Goal: Feedback & Contribution: Contribute content

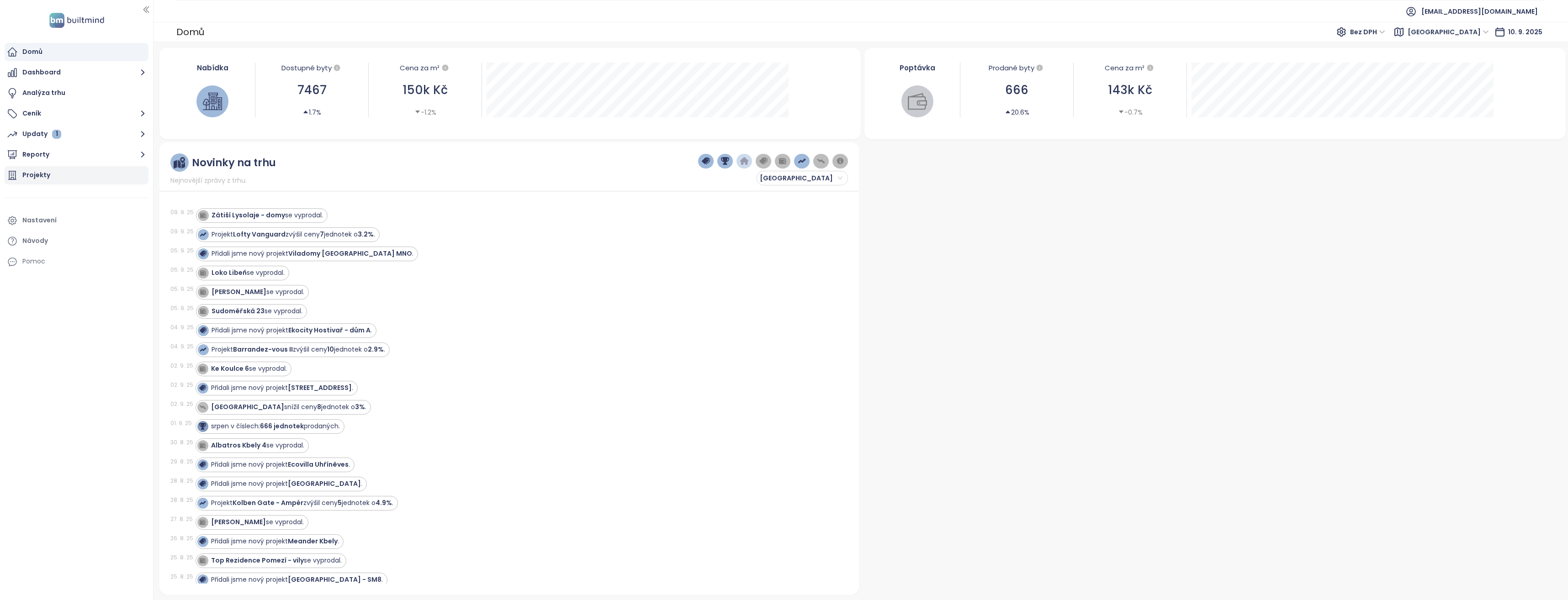
click at [85, 173] on div "Projekty" at bounding box center [77, 175] width 144 height 18
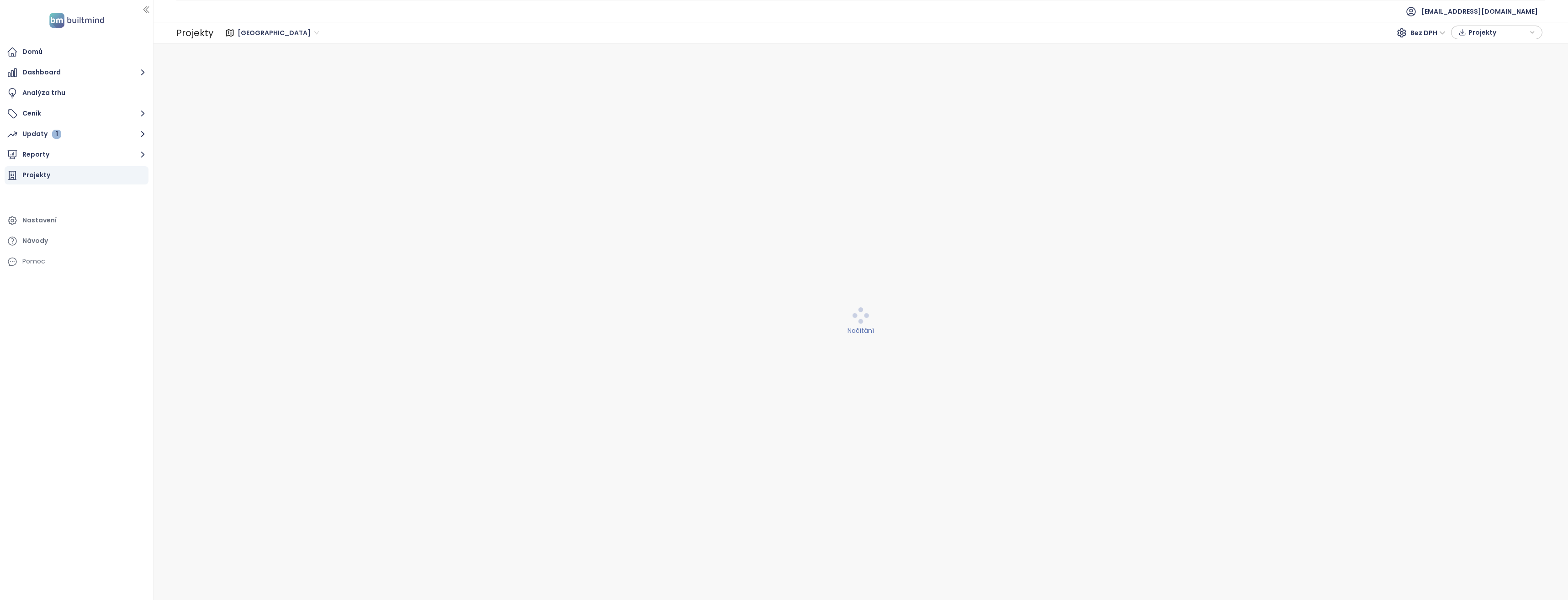
click at [39, 176] on div "Projekty" at bounding box center [37, 175] width 28 height 12
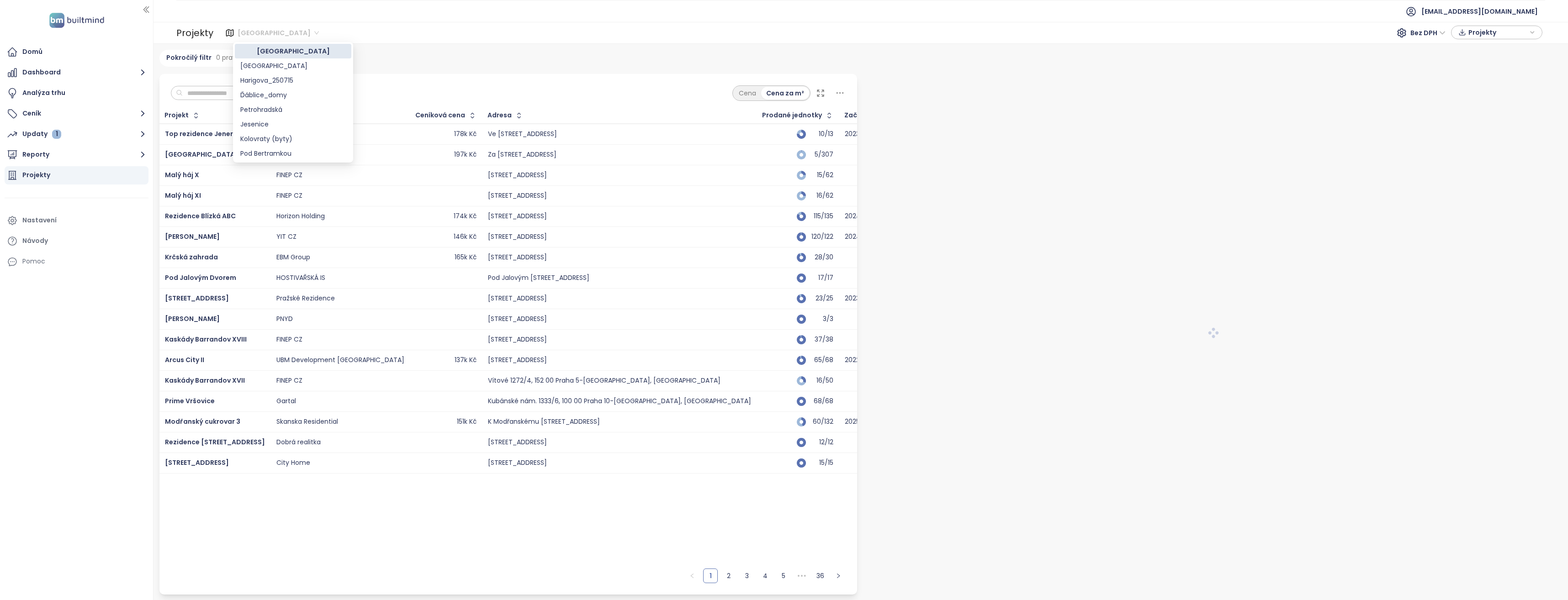
click at [296, 33] on span "Středočeský kraj" at bounding box center [278, 33] width 82 height 14
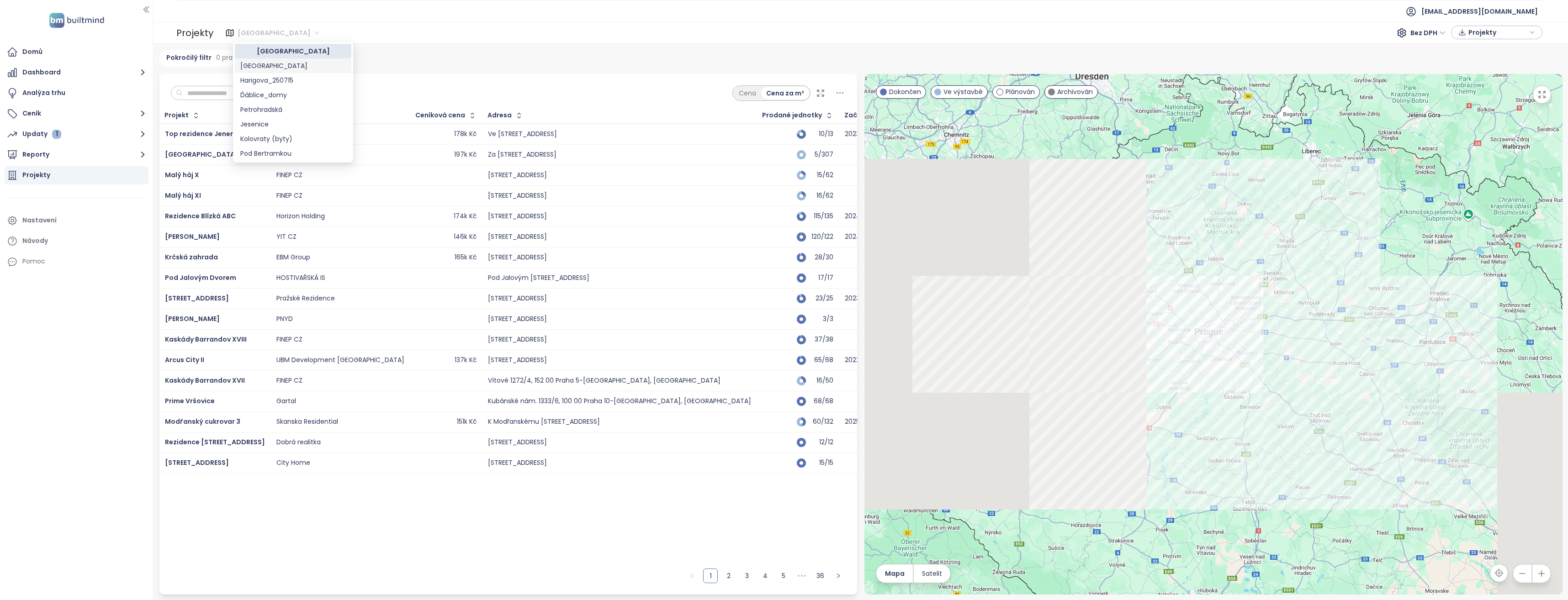
click at [257, 68] on div "Praha" at bounding box center [293, 66] width 105 height 10
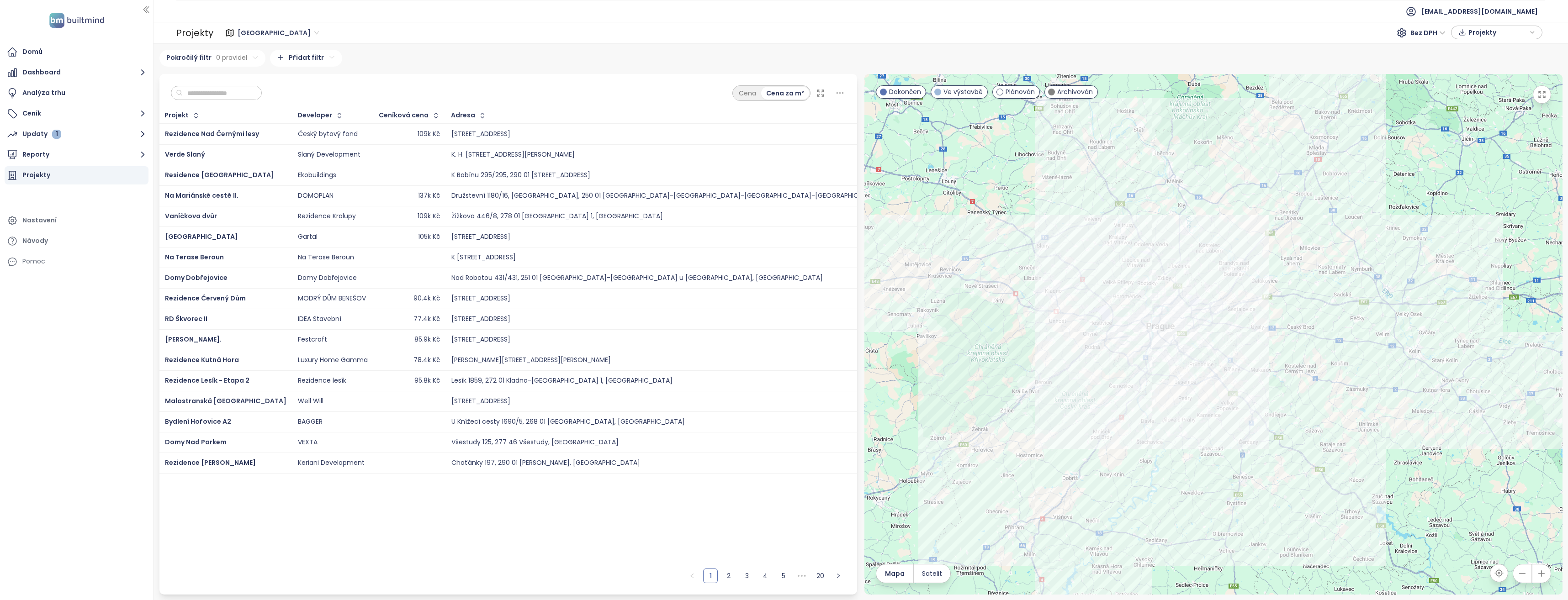
click at [205, 92] on input "text" at bounding box center [220, 93] width 74 height 14
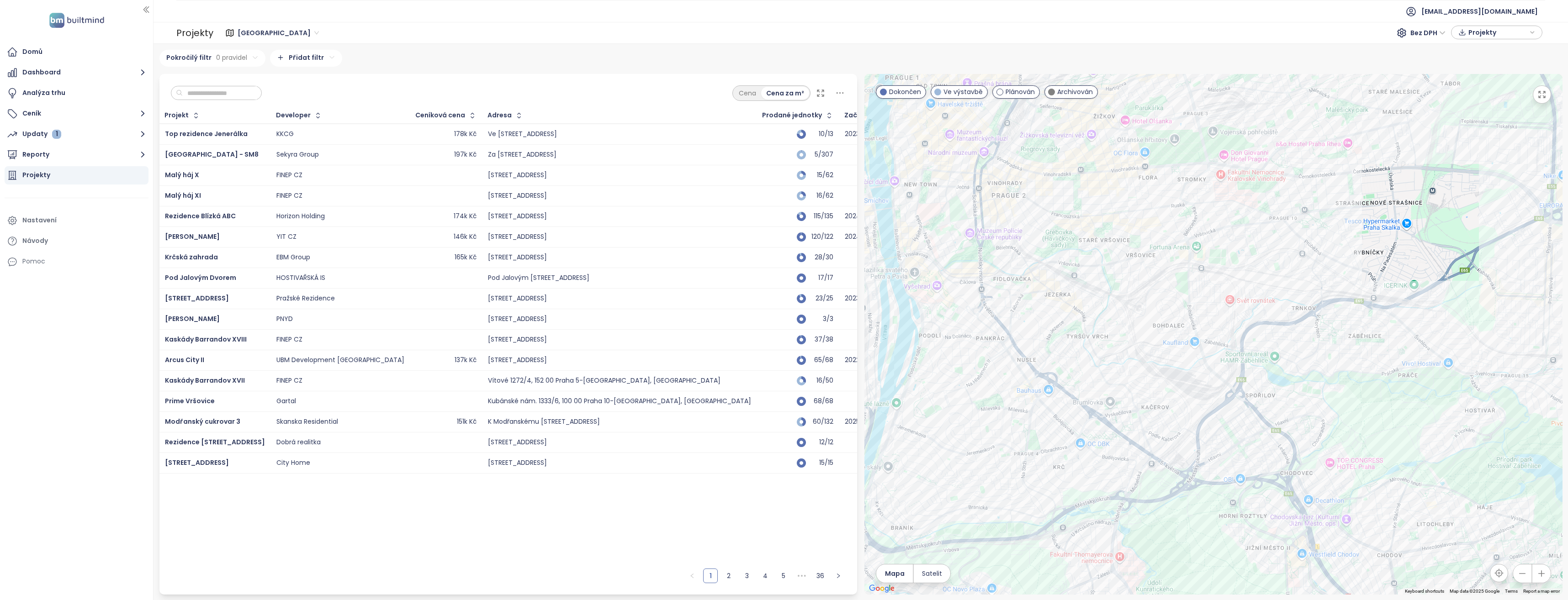
drag, startPoint x: 1227, startPoint y: 332, endPoint x: 1230, endPoint y: 254, distance: 78.1
click at [1230, 254] on div at bounding box center [1213, 335] width 698 height 521
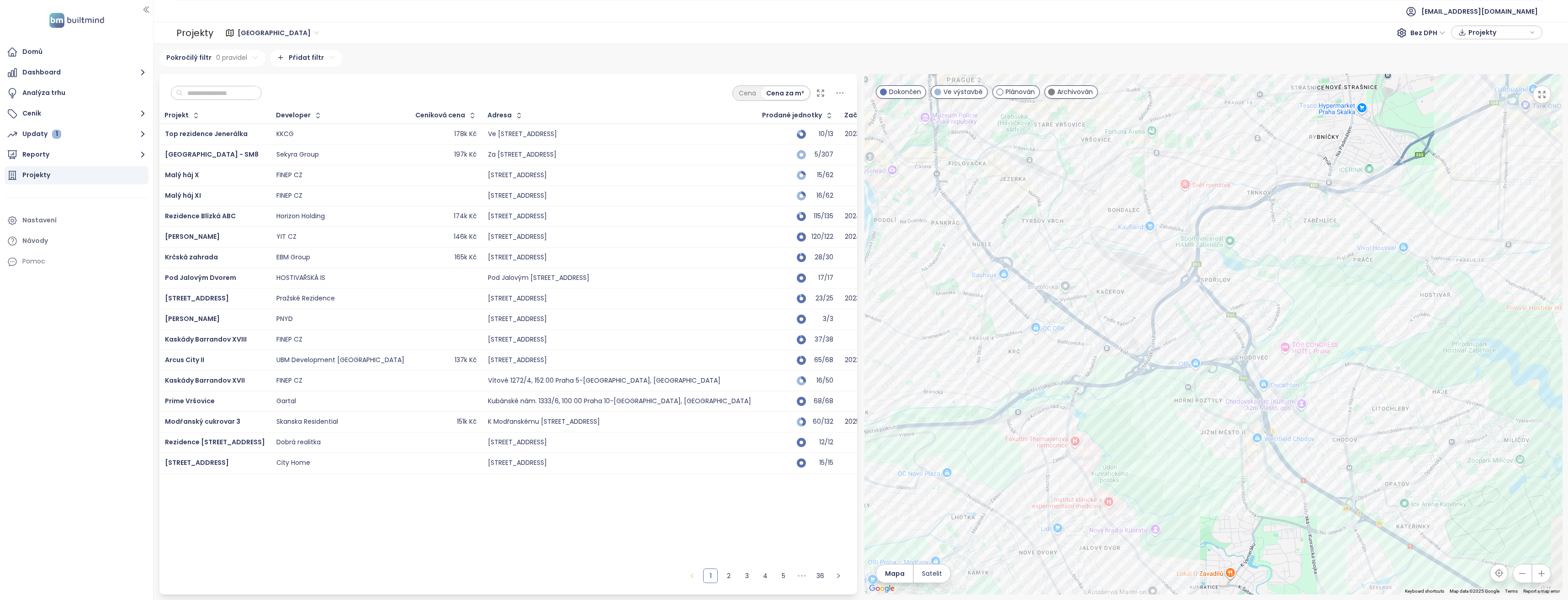
drag, startPoint x: 1247, startPoint y: 428, endPoint x: 1200, endPoint y: 330, distance: 108.7
click at [1200, 330] on div at bounding box center [1213, 335] width 698 height 521
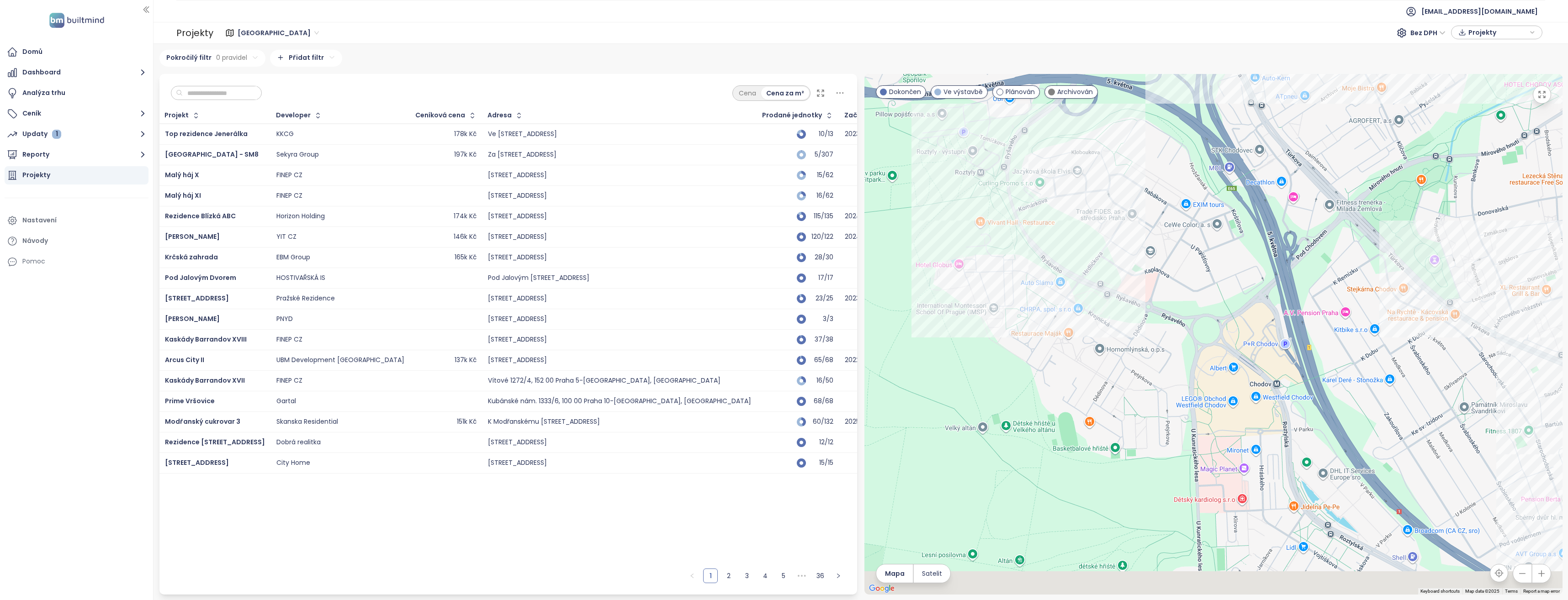
drag, startPoint x: 1267, startPoint y: 418, endPoint x: 1166, endPoint y: 292, distance: 161.5
click at [1166, 292] on div at bounding box center [1213, 335] width 698 height 521
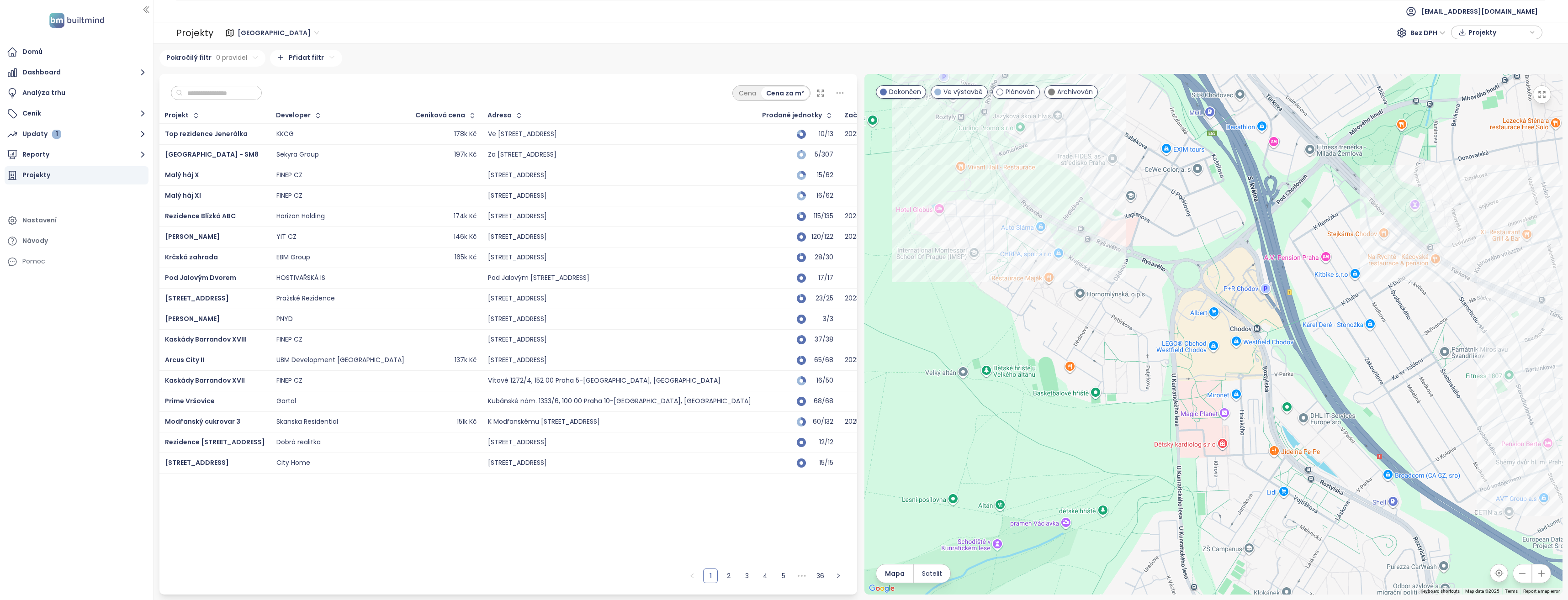
drag, startPoint x: 1180, startPoint y: 406, endPoint x: 1183, endPoint y: 351, distance: 55.1
click at [1172, 349] on div at bounding box center [1213, 335] width 698 height 521
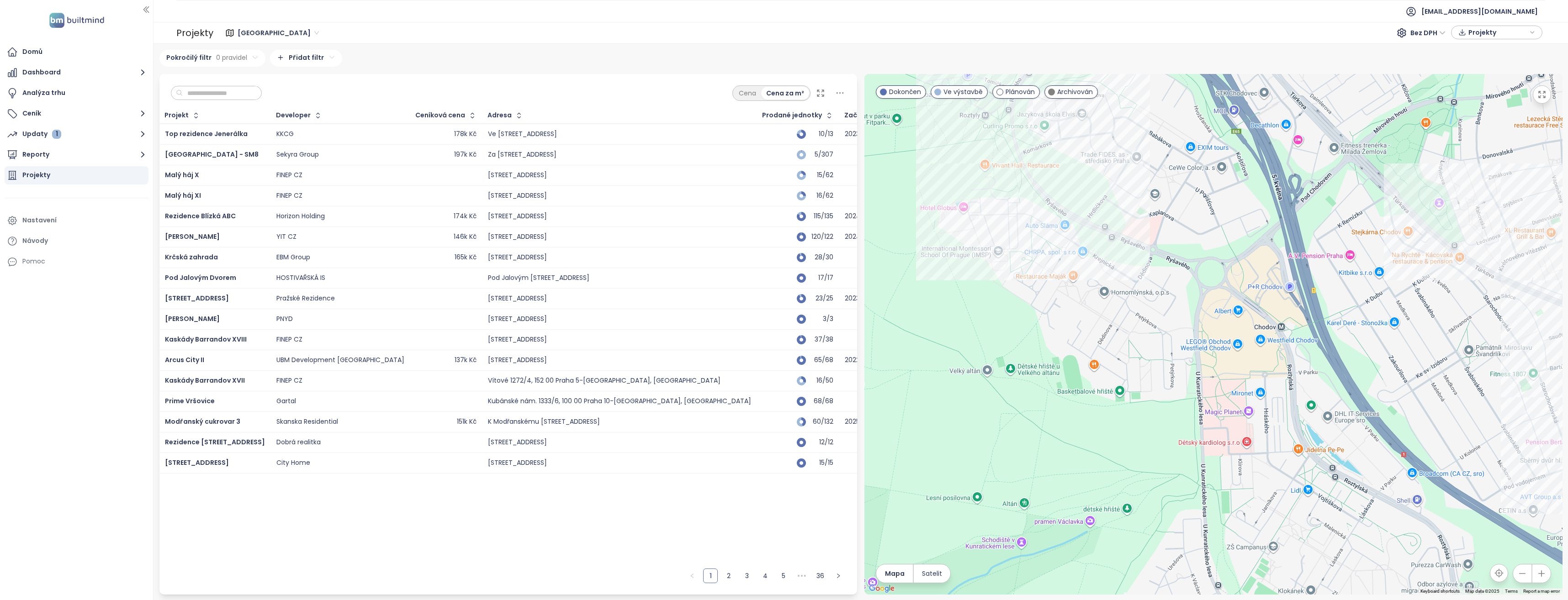
click at [1181, 346] on div at bounding box center [1213, 335] width 698 height 521
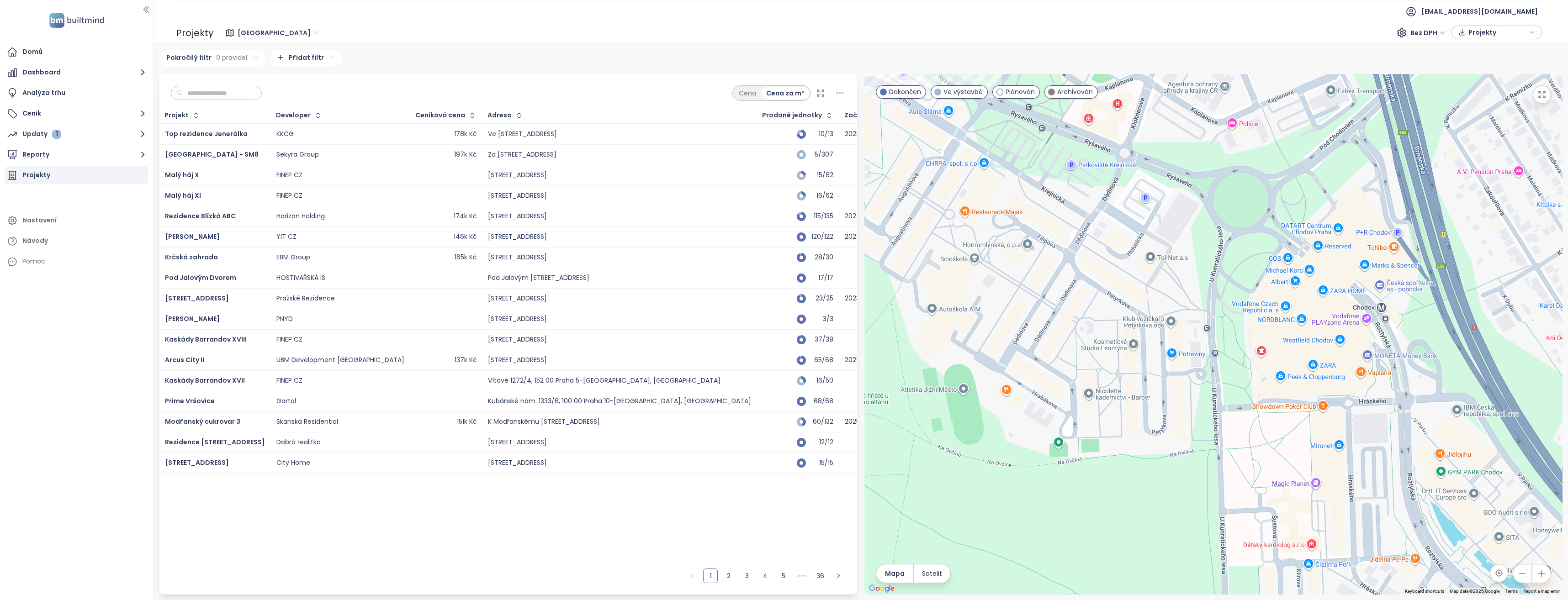
click at [1192, 308] on div at bounding box center [1213, 335] width 698 height 521
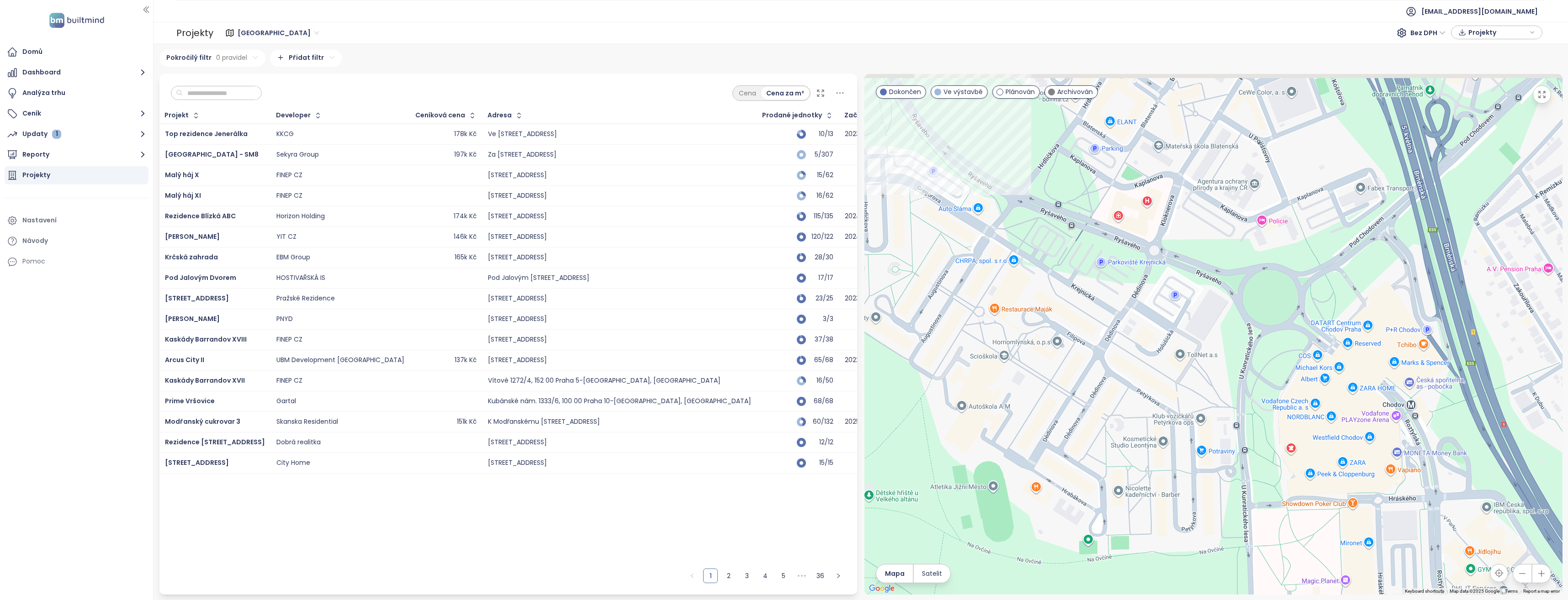
drag, startPoint x: 1253, startPoint y: 302, endPoint x: 1272, endPoint y: 371, distance: 71.6
click at [1272, 371] on div at bounding box center [1213, 335] width 698 height 521
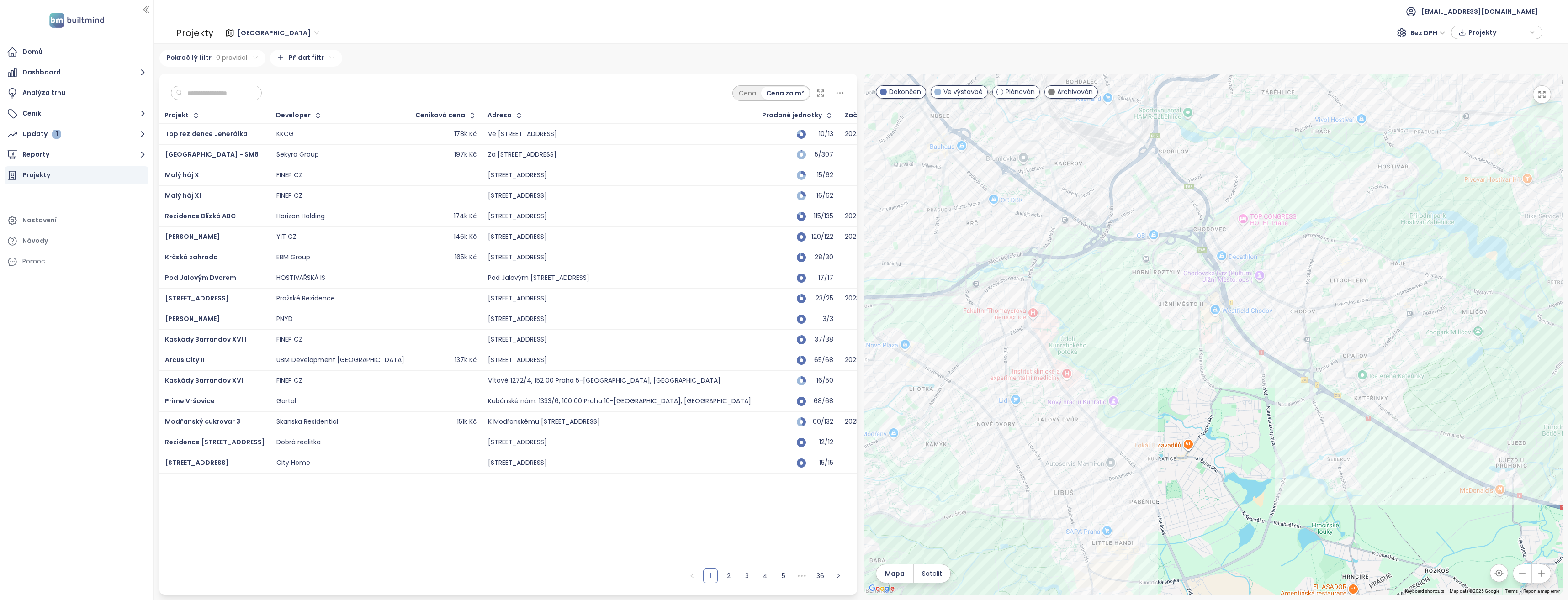
drag, startPoint x: 1243, startPoint y: 430, endPoint x: 1138, endPoint y: 345, distance: 135.1
click at [1138, 345] on div at bounding box center [1213, 335] width 698 height 521
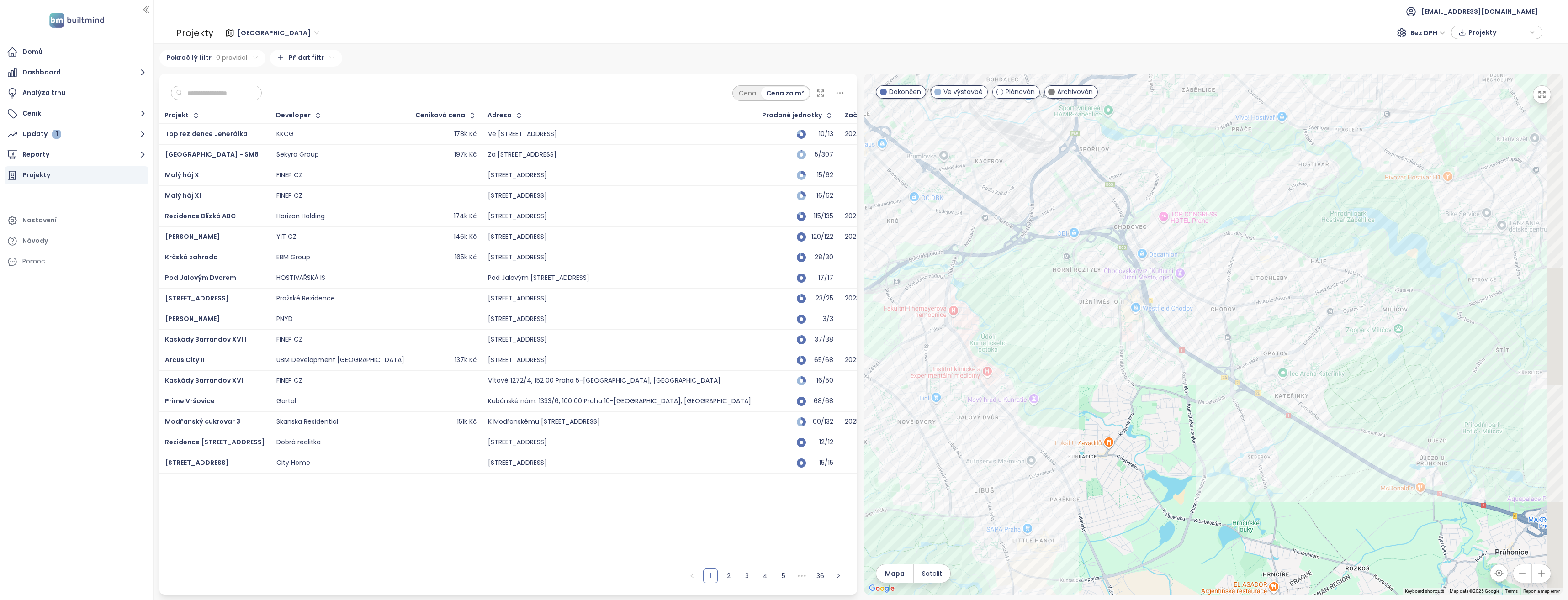
drag, startPoint x: 1262, startPoint y: 411, endPoint x: 1177, endPoint y: 420, distance: 85.5
click at [1177, 420] on div at bounding box center [1213, 335] width 698 height 521
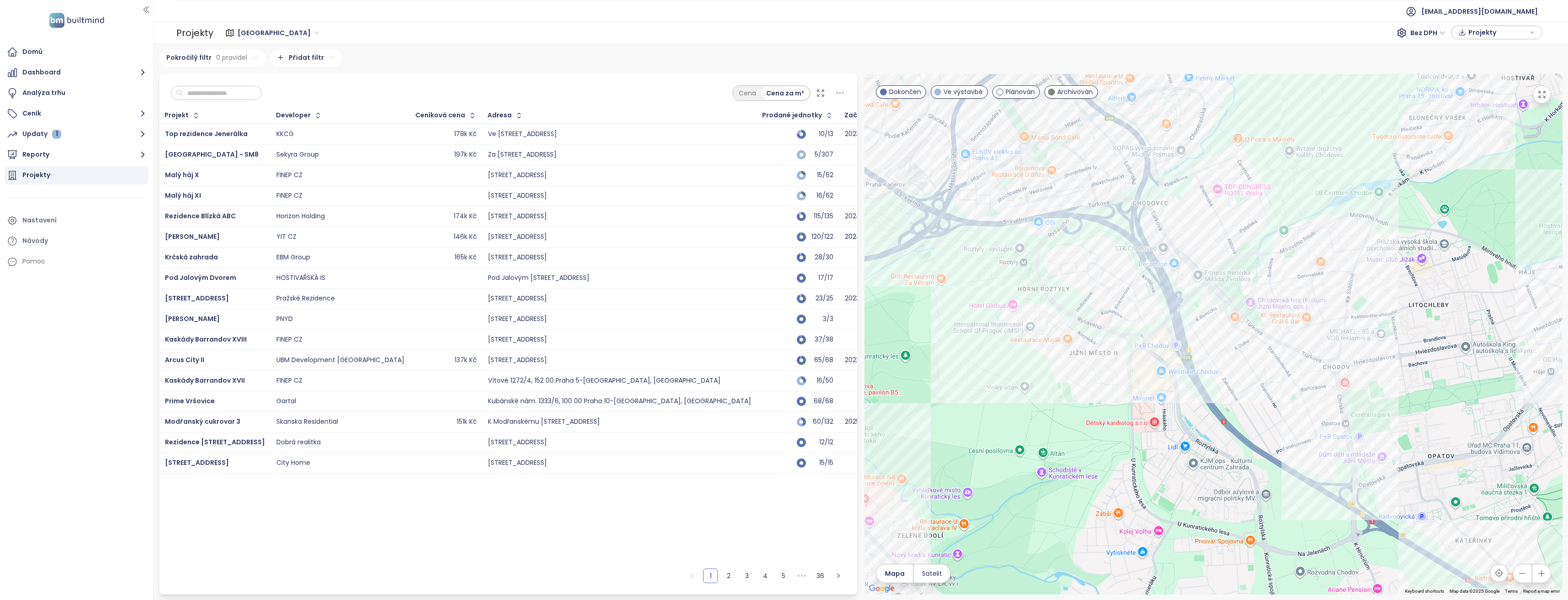
drag, startPoint x: 1129, startPoint y: 309, endPoint x: 1256, endPoint y: 428, distance: 174.0
click at [1256, 428] on div at bounding box center [1213, 335] width 698 height 521
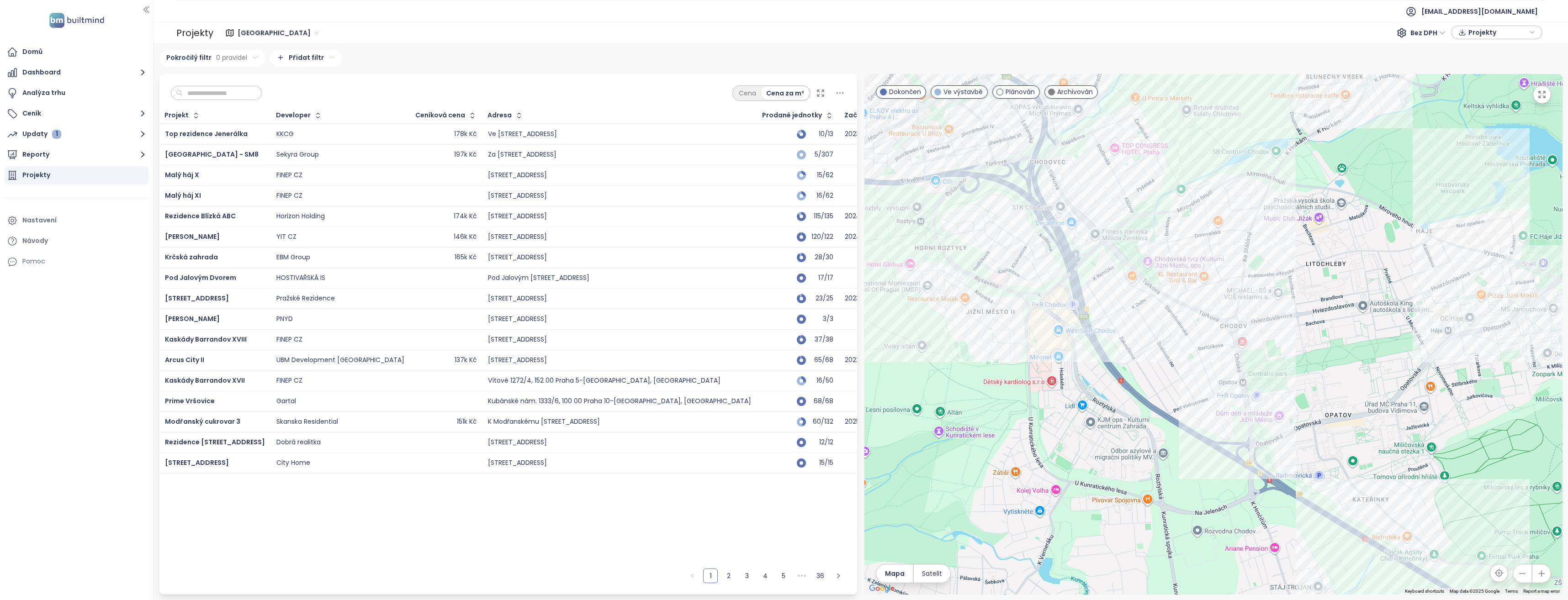
drag, startPoint x: 1294, startPoint y: 433, endPoint x: 1193, endPoint y: 392, distance: 109.0
click at [1191, 391] on div at bounding box center [1213, 335] width 698 height 521
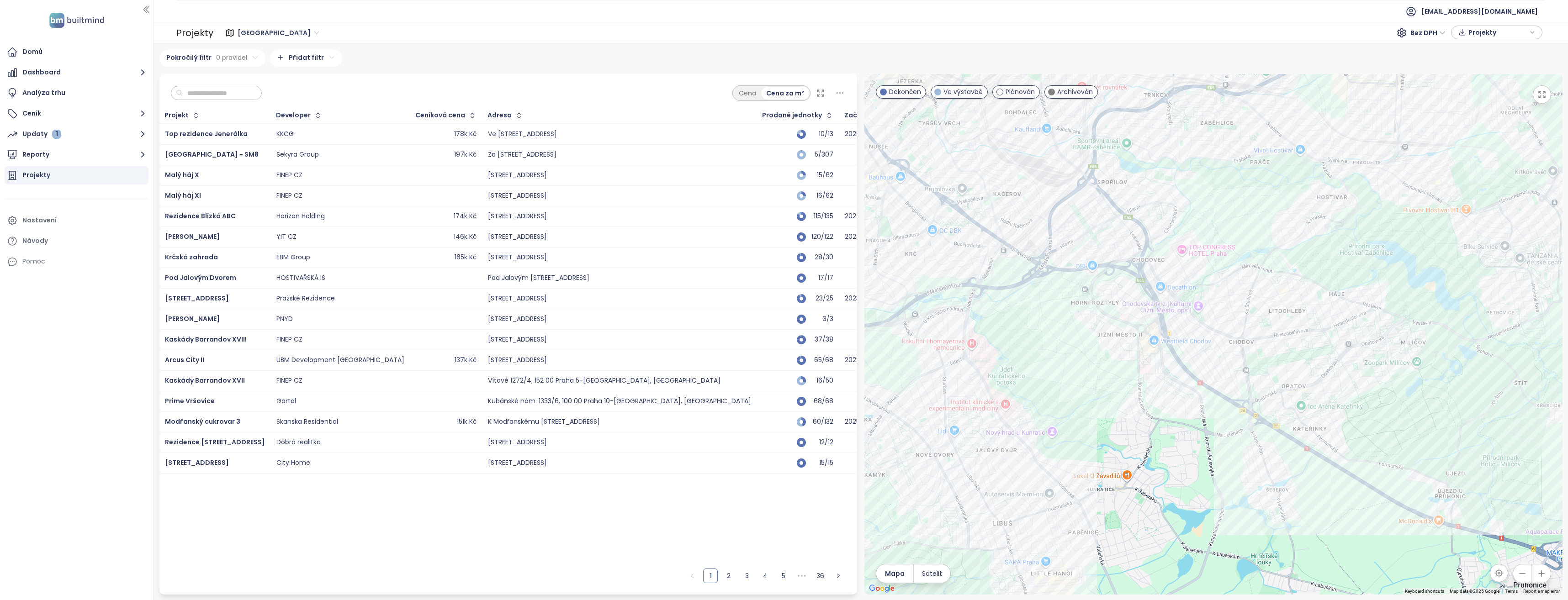
click at [1269, 344] on div at bounding box center [1213, 335] width 698 height 521
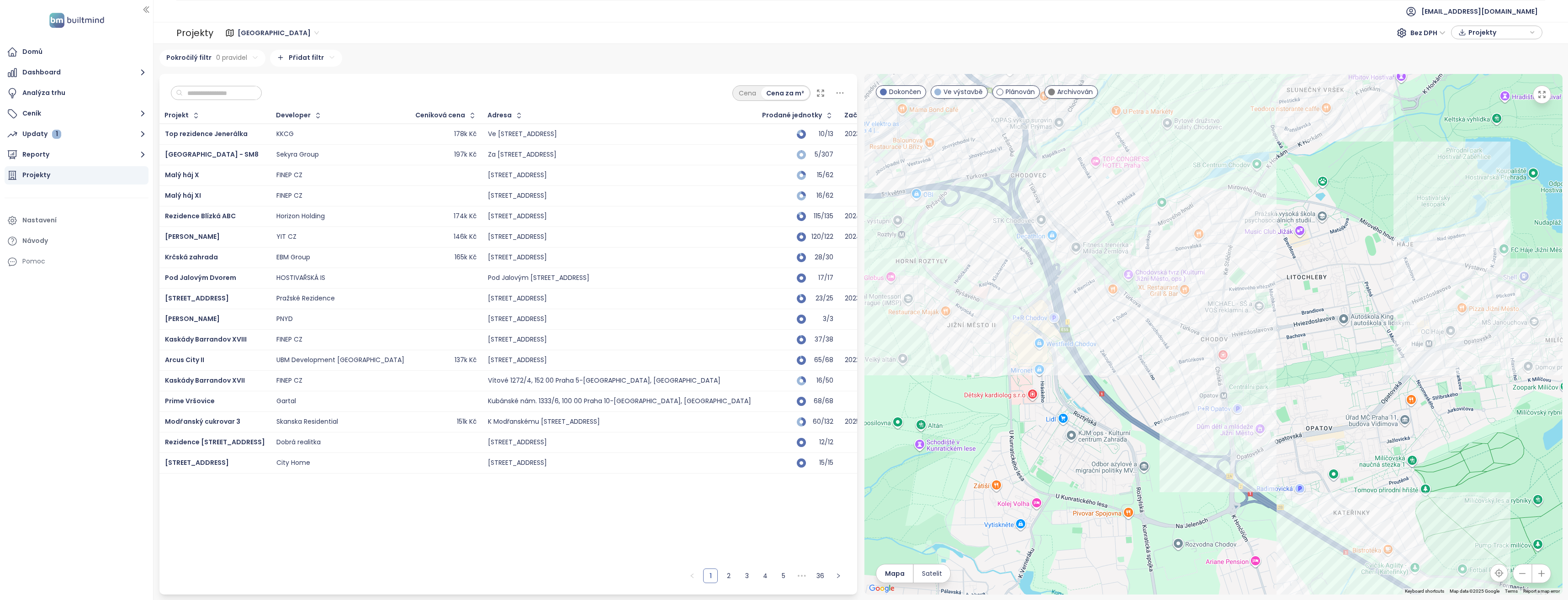
click at [1255, 347] on div at bounding box center [1213, 335] width 698 height 521
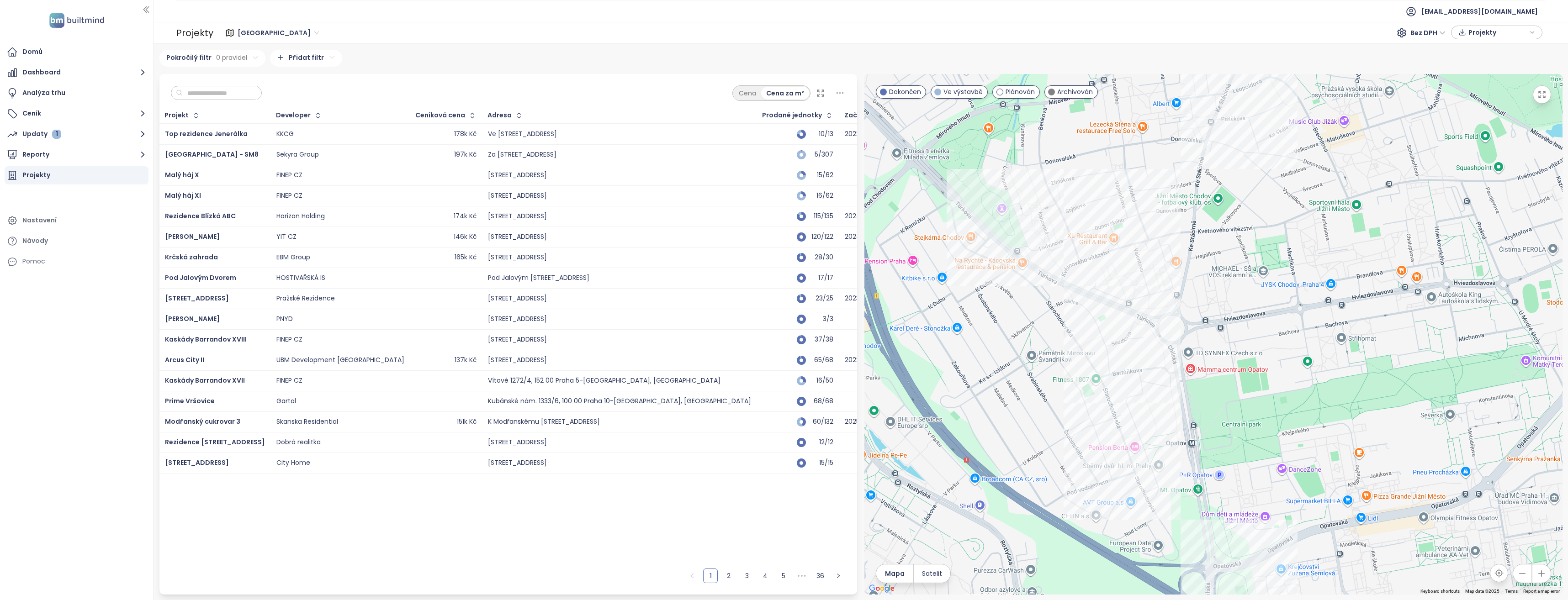
click at [1234, 363] on div at bounding box center [1213, 335] width 698 height 521
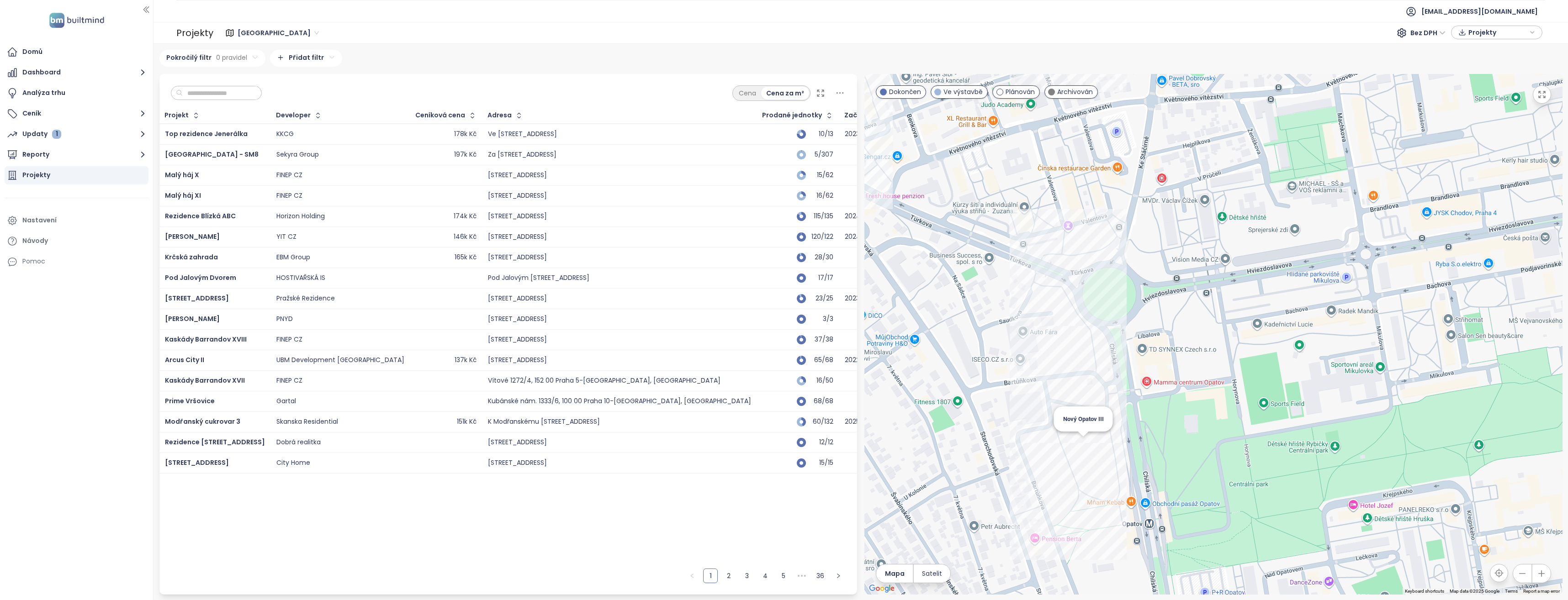
click at [1080, 442] on div "Nový Opatov III" at bounding box center [1213, 335] width 698 height 521
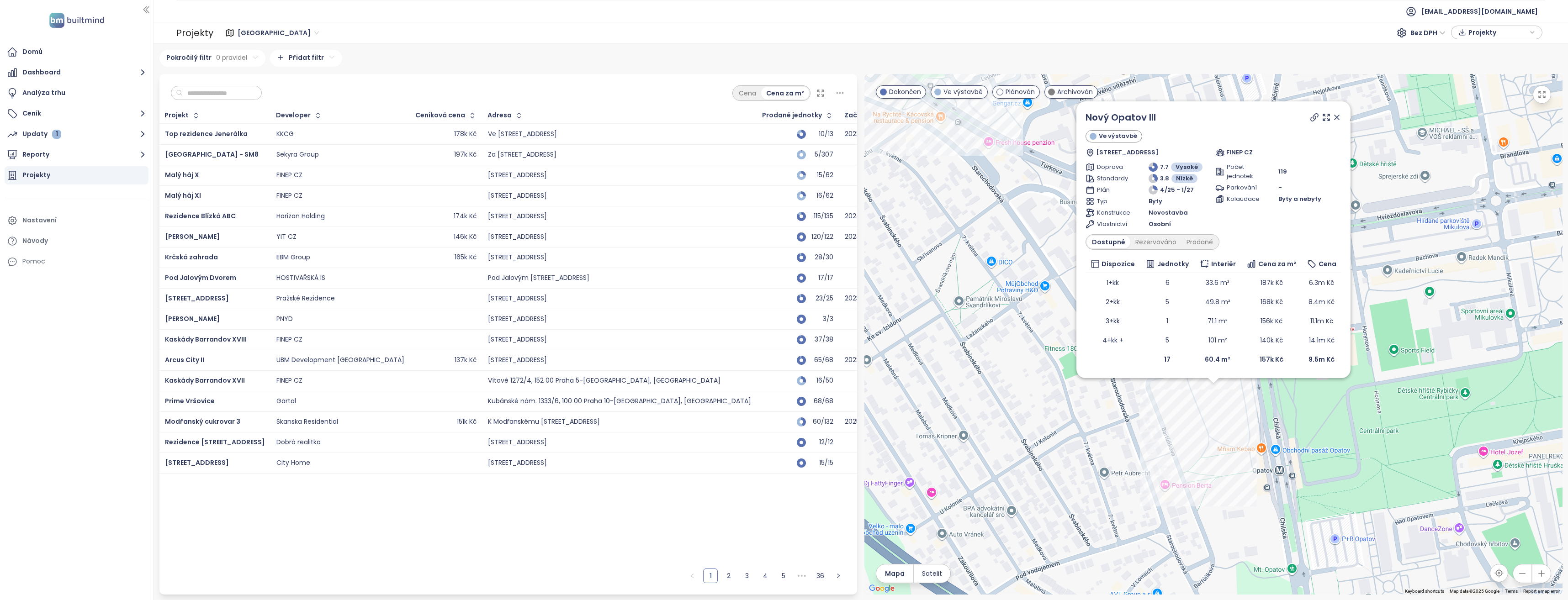
drag, startPoint x: 1375, startPoint y: 239, endPoint x: 1429, endPoint y: 72, distance: 175.5
click at [1375, 239] on div "Nový Opatov III Ve výstavbě Chilská 1, 149 00 Praha 4-Chodov, Czechia FINEP CZ …" at bounding box center [1213, 335] width 698 height 521
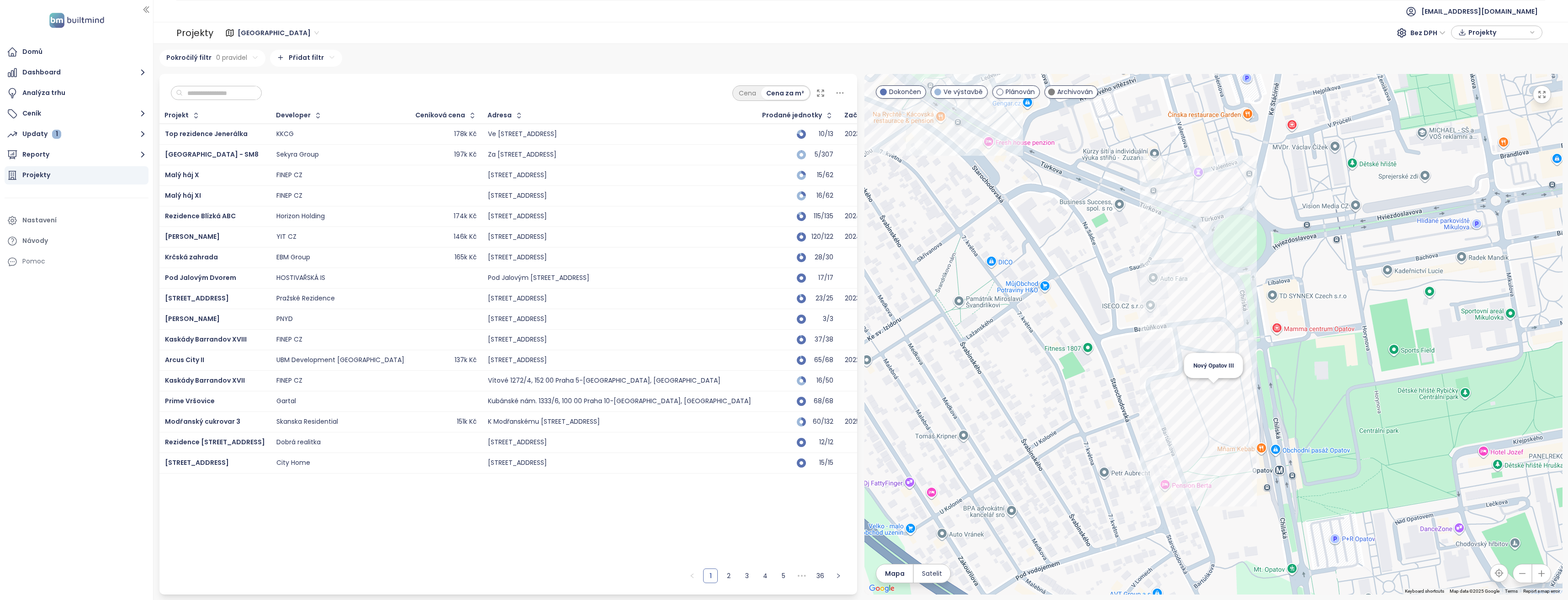
click at [1215, 387] on div "Nový Opatov III" at bounding box center [1213, 335] width 698 height 521
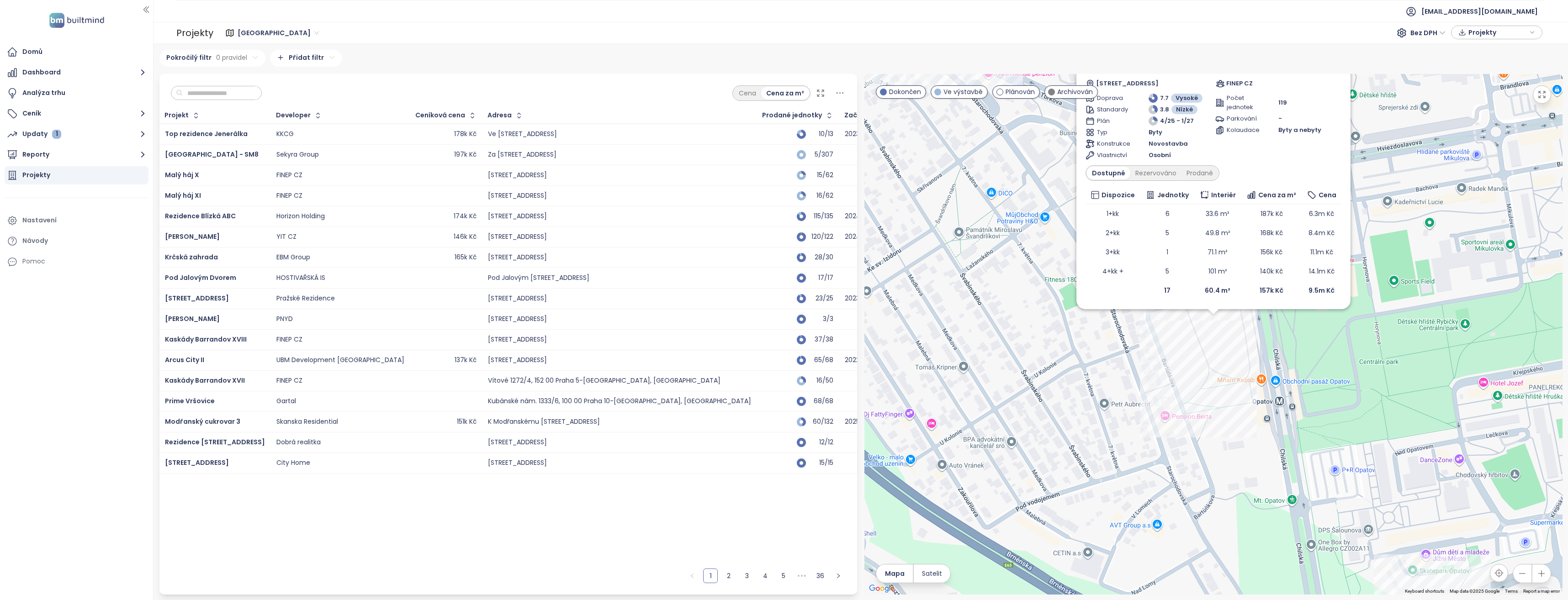
drag, startPoint x: 1233, startPoint y: 344, endPoint x: 1232, endPoint y: 327, distance: 17.0
click at [1232, 344] on div "Nový Opatov III Ve výstavbě Chilská 1, 149 00 Praha 4-Chodov, Czechia FINEP CZ …" at bounding box center [1213, 335] width 698 height 521
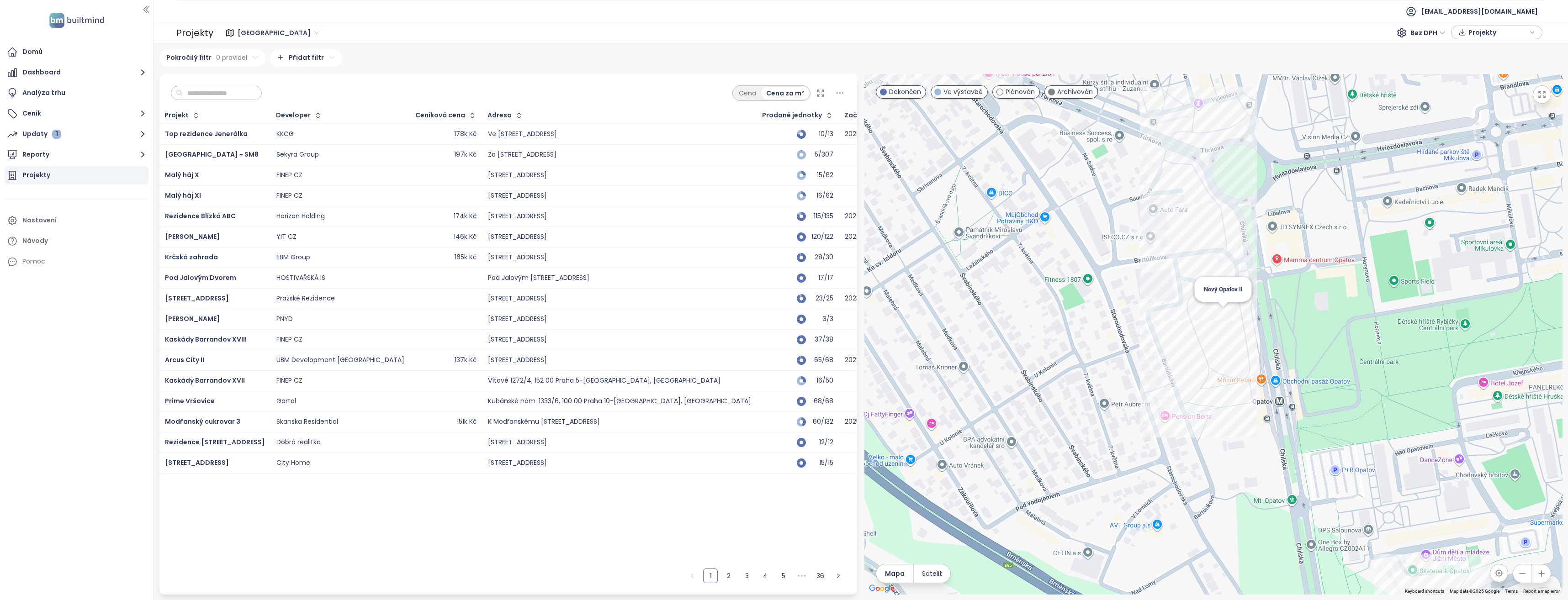
click at [1225, 316] on div "Nový Opatov II" at bounding box center [1213, 335] width 698 height 521
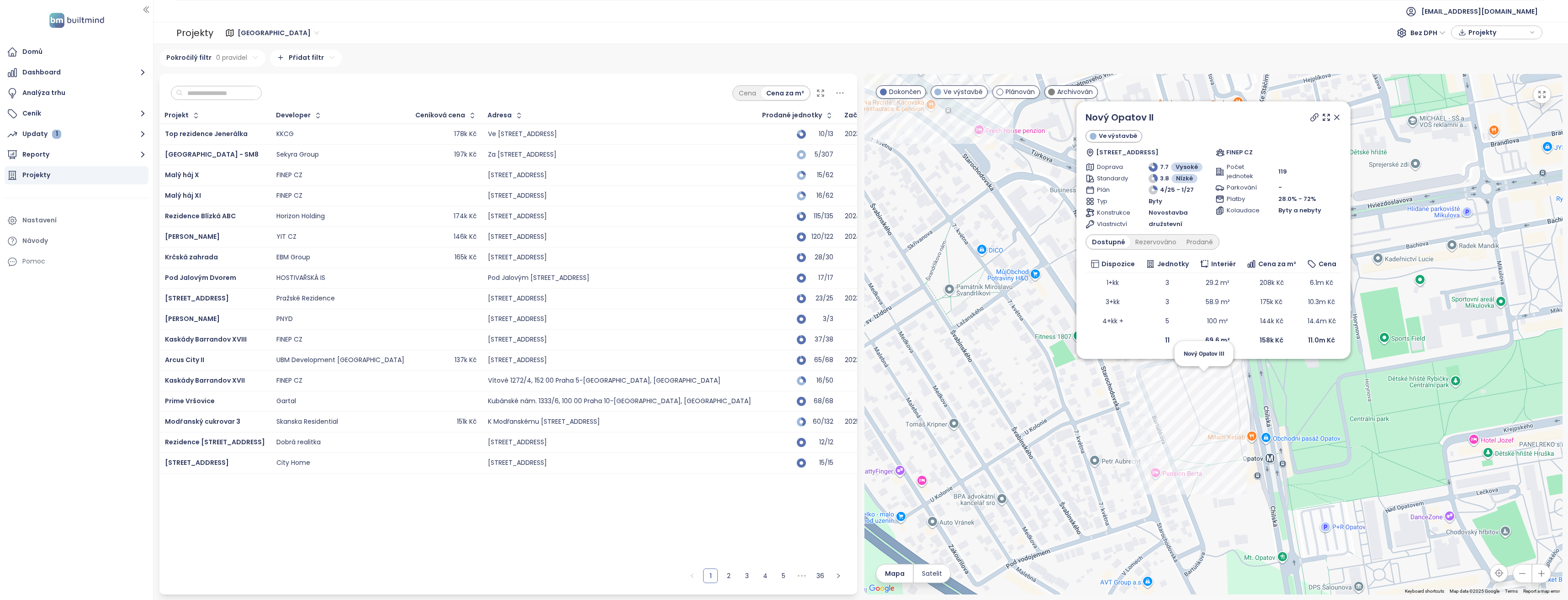
click at [1203, 382] on div "Nový Opatov II Ve výstavbě Chilská 1, 149 00 Praha 11-Chodov, Czechia FINEP CZ …" at bounding box center [1213, 335] width 698 height 521
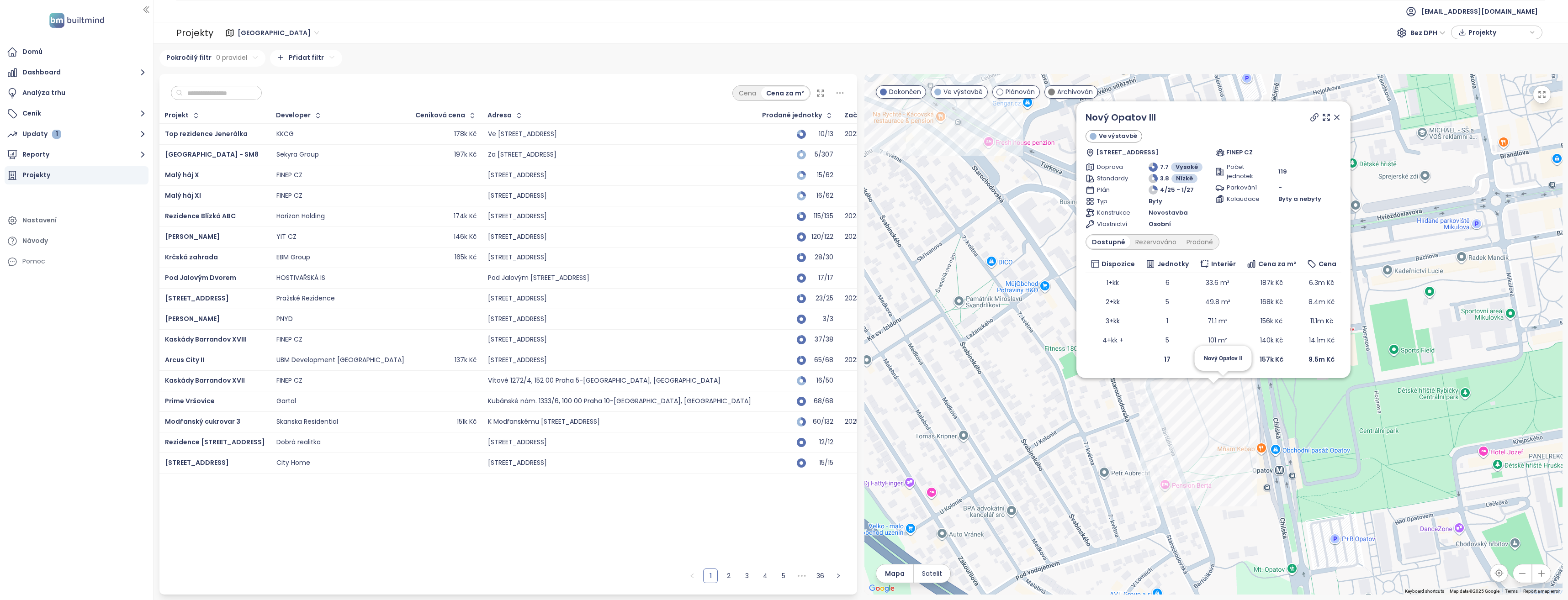
click at [1225, 382] on div "Nový Opatov III Ve výstavbě Chilská 1, 149 00 Praha 4-Chodov, Czechia FINEP CZ …" at bounding box center [1213, 335] width 698 height 521
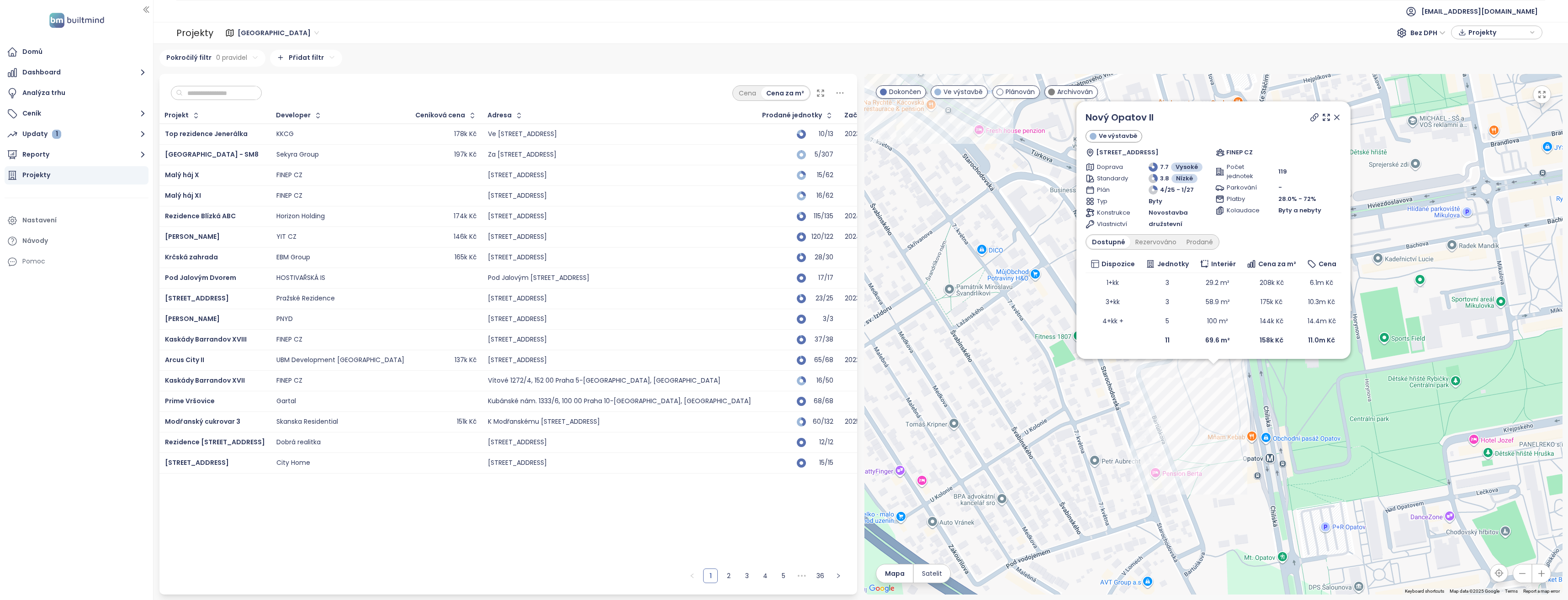
click at [729, 515] on div "Projekt Developer Ceníková cena Adresa Prodané jednotky Začátek výstavby Začáte…" at bounding box center [508, 336] width 698 height 456
click at [1214, 373] on div "Nový Opatov II Ve výstavbě Chilská 1, 149 00 Praha 11-Chodov, Czechia FINEP CZ …" at bounding box center [1213, 335] width 698 height 521
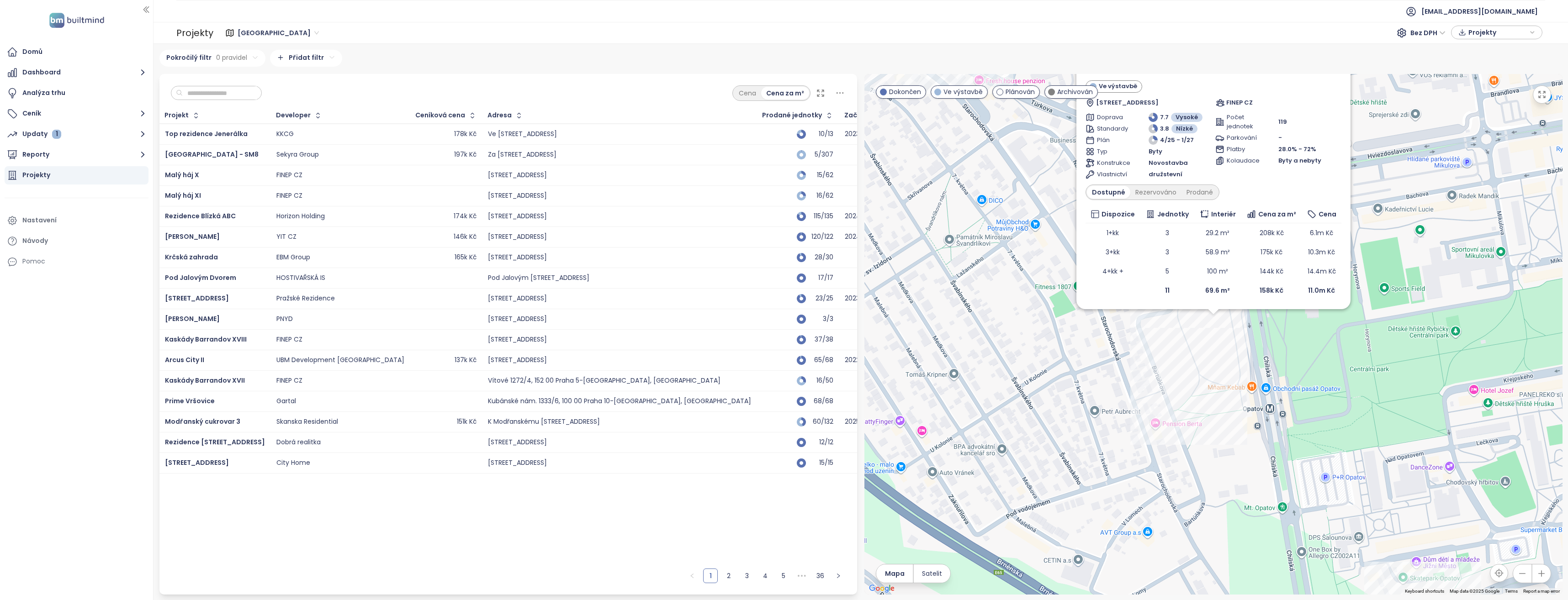
click at [1214, 321] on div "Nový Opatov II Ve výstavbě Chilská 1, 149 00 Praha 11-Chodov, Czechia FINEP CZ …" at bounding box center [1213, 335] width 698 height 521
click at [1214, 320] on div "Nový Opatov II Ve výstavbě Chilská 1, 149 00 Praha 11-Chodov, Czechia FINEP CZ …" at bounding box center [1213, 335] width 698 height 521
click at [1160, 190] on div "Rezervováno" at bounding box center [1156, 192] width 51 height 13
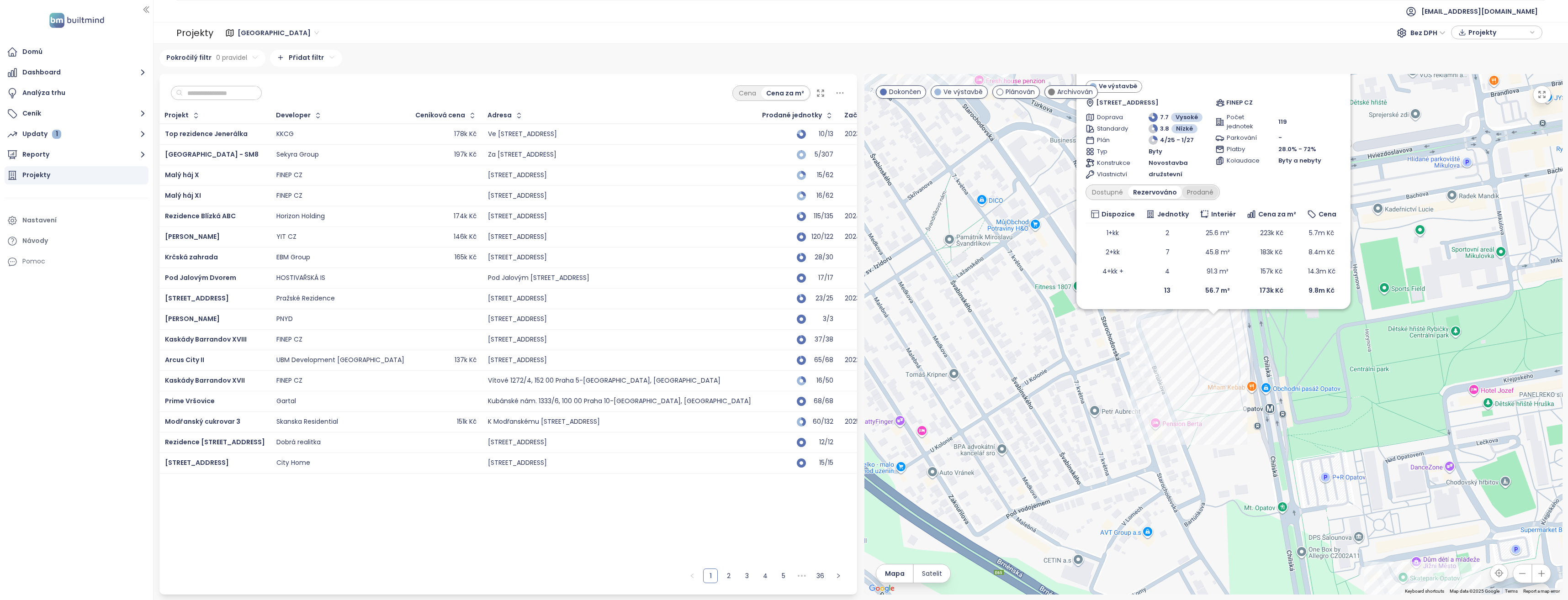
click at [1194, 193] on div "Prodané" at bounding box center [1200, 192] width 37 height 13
click at [1105, 174] on div "Dostupné" at bounding box center [1108, 173] width 41 height 13
click at [1192, 189] on div "Prodané" at bounding box center [1200, 192] width 37 height 13
click at [1155, 173] on div "Rezervováno" at bounding box center [1153, 173] width 51 height 13
click at [1102, 169] on div "Doprava 7.7 Vysoké Standardy 3.8 Nízké Plán 4/25 - 1/27 Typ Byty Konstrukce Nov…" at bounding box center [1148, 145] width 126 height 66
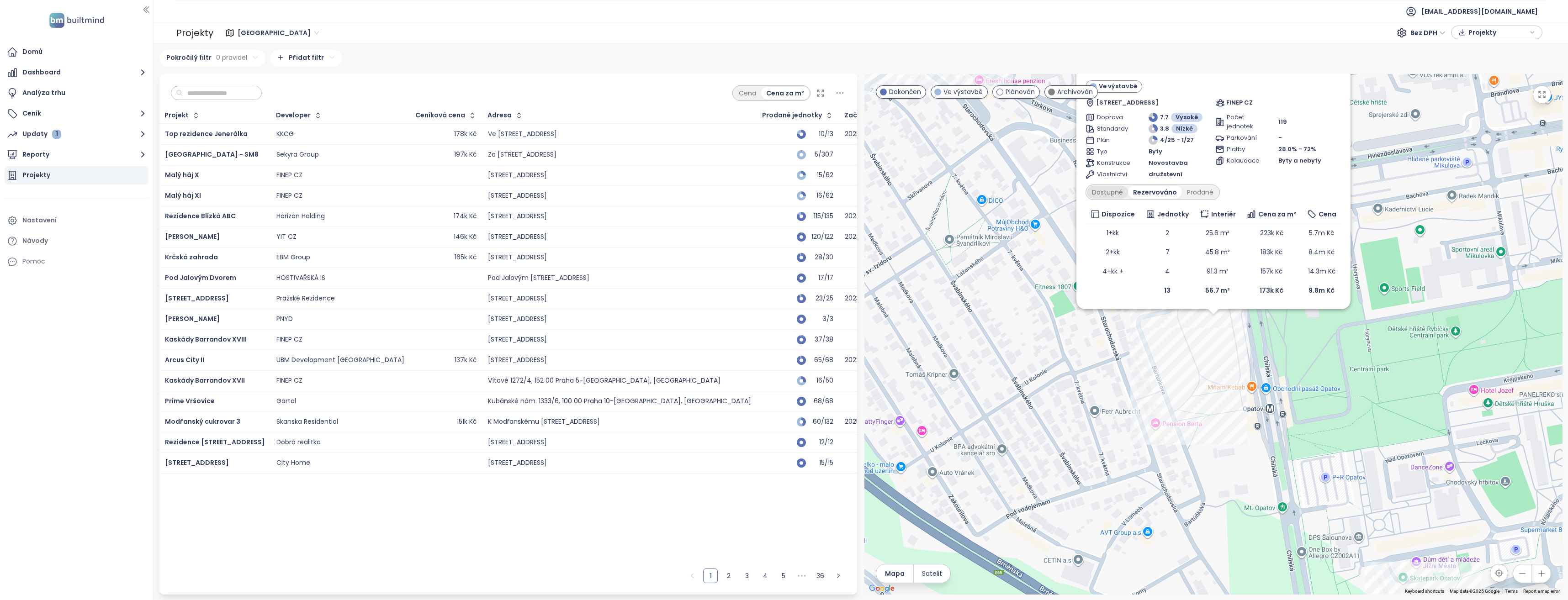
click at [1105, 194] on div "Dostupné" at bounding box center [1108, 192] width 41 height 13
click at [1157, 189] on div "Rezervováno" at bounding box center [1156, 192] width 51 height 13
click at [1108, 192] on div "Dostupné" at bounding box center [1108, 192] width 41 height 13
drag, startPoint x: 1108, startPoint y: 192, endPoint x: 1104, endPoint y: 189, distance: 5.0
click at [1104, 189] on div "Dostupné" at bounding box center [1108, 192] width 41 height 13
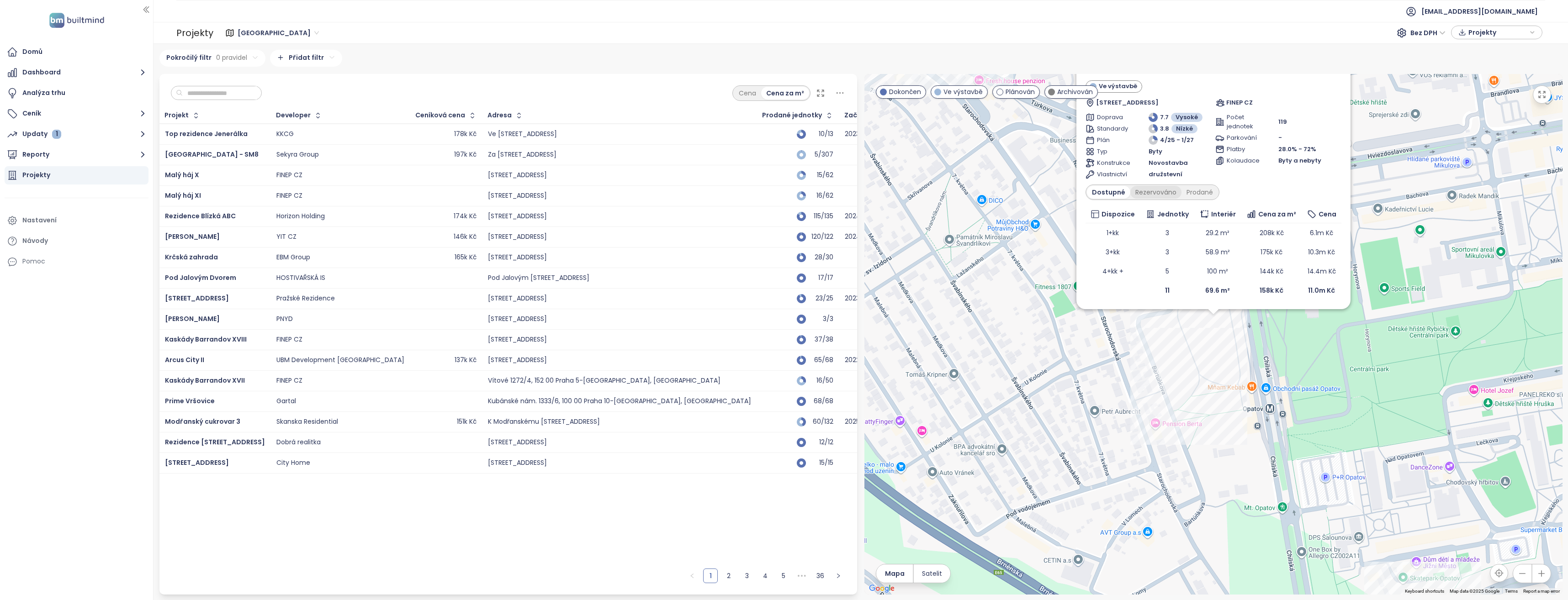
click at [1150, 194] on div "Rezervováno" at bounding box center [1156, 192] width 51 height 13
click at [1105, 191] on div "Dostupné" at bounding box center [1108, 192] width 41 height 13
click at [1147, 191] on div "Rezervováno" at bounding box center [1156, 192] width 51 height 13
click at [1115, 192] on div "Dostupné" at bounding box center [1108, 192] width 41 height 13
click at [1222, 355] on div "Nový Opatov II Ve výstavbě Chilská 1, 149 00 Praha 11-Chodov, Czechia FINEP CZ …" at bounding box center [1213, 335] width 698 height 521
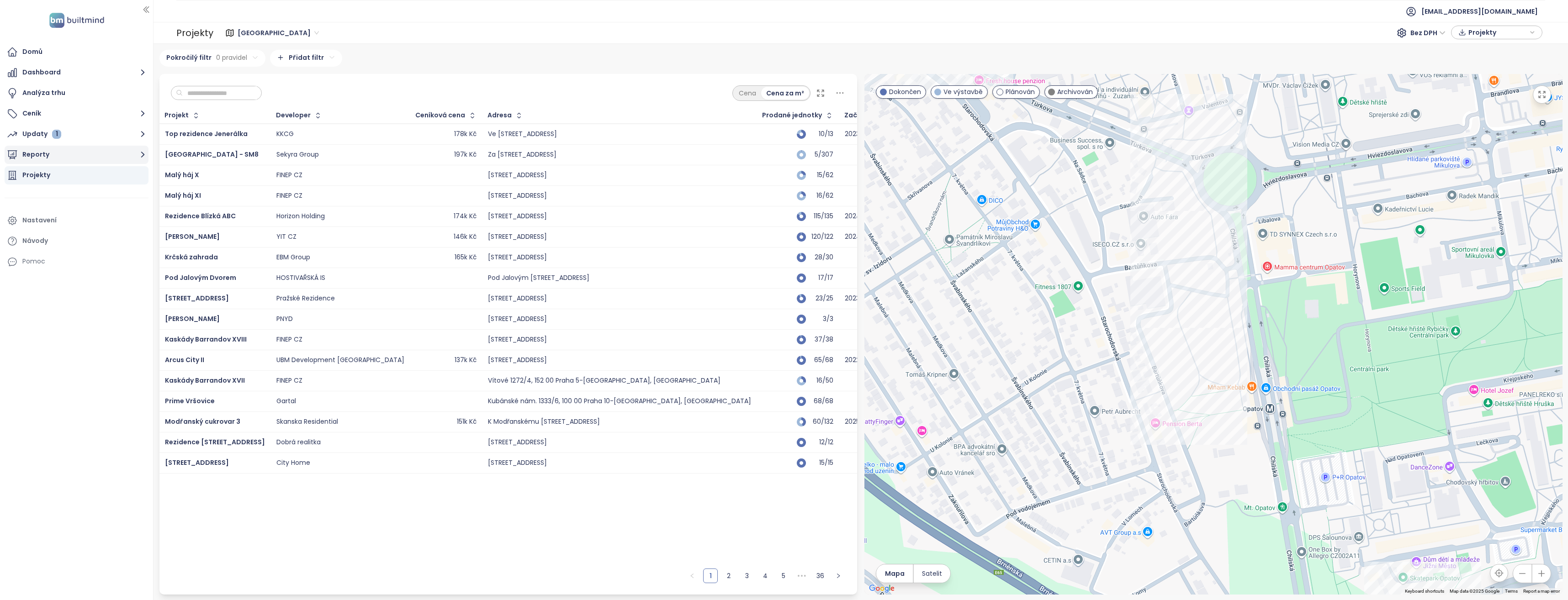
click at [141, 155] on icon "button" at bounding box center [142, 155] width 12 height 12
click at [55, 175] on div "Přidat report" at bounding box center [49, 175] width 40 height 12
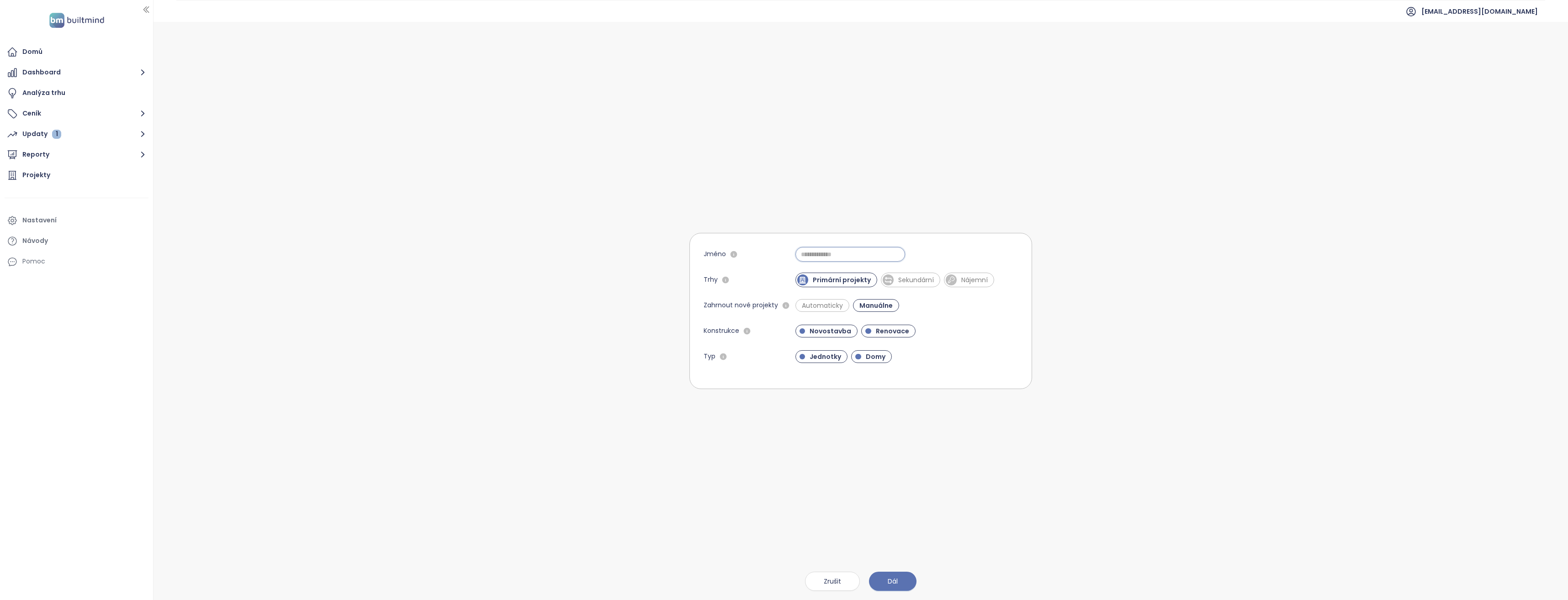
click at [821, 257] on input "Jméno" at bounding box center [850, 254] width 110 height 15
type input "**********"
click at [887, 329] on span "Renovace" at bounding box center [892, 331] width 43 height 9
click at [867, 355] on span "Domy" at bounding box center [875, 357] width 29 height 9
click at [895, 584] on span "Dál" at bounding box center [892, 581] width 10 height 10
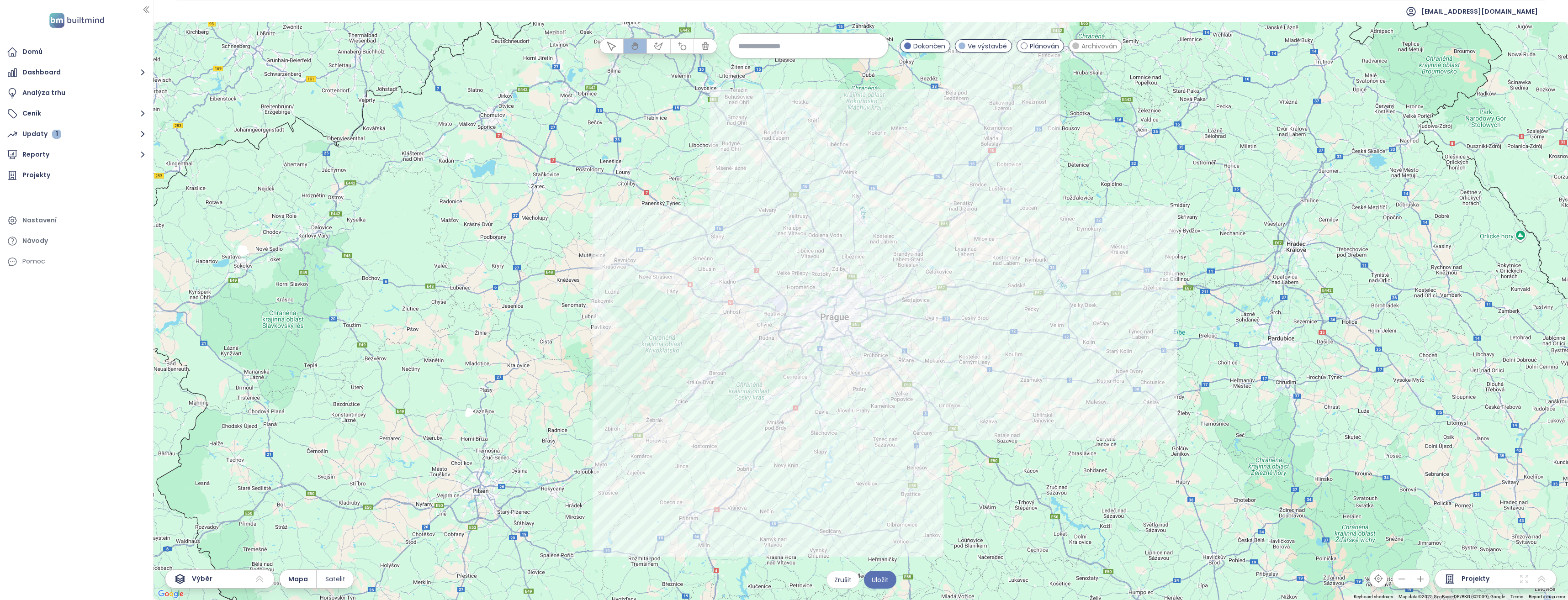
click at [973, 399] on div at bounding box center [861, 311] width 1415 height 578
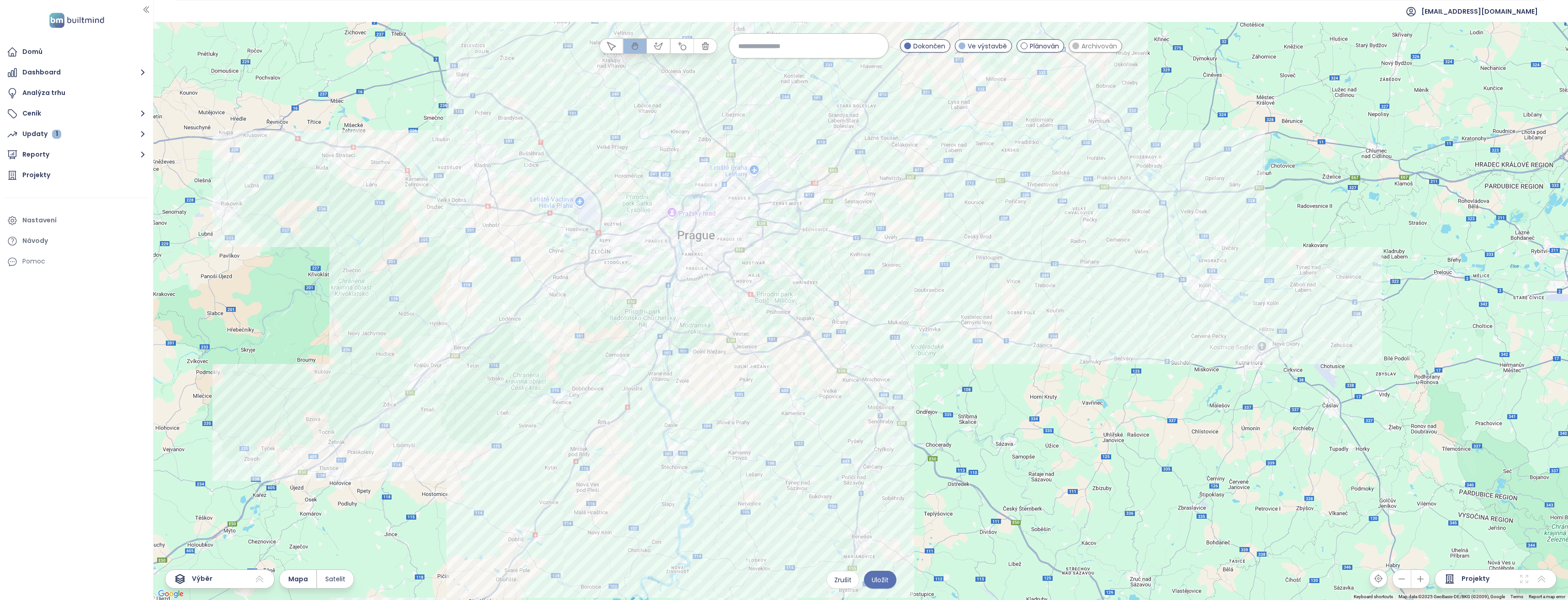
click at [780, 313] on div at bounding box center [861, 311] width 1415 height 578
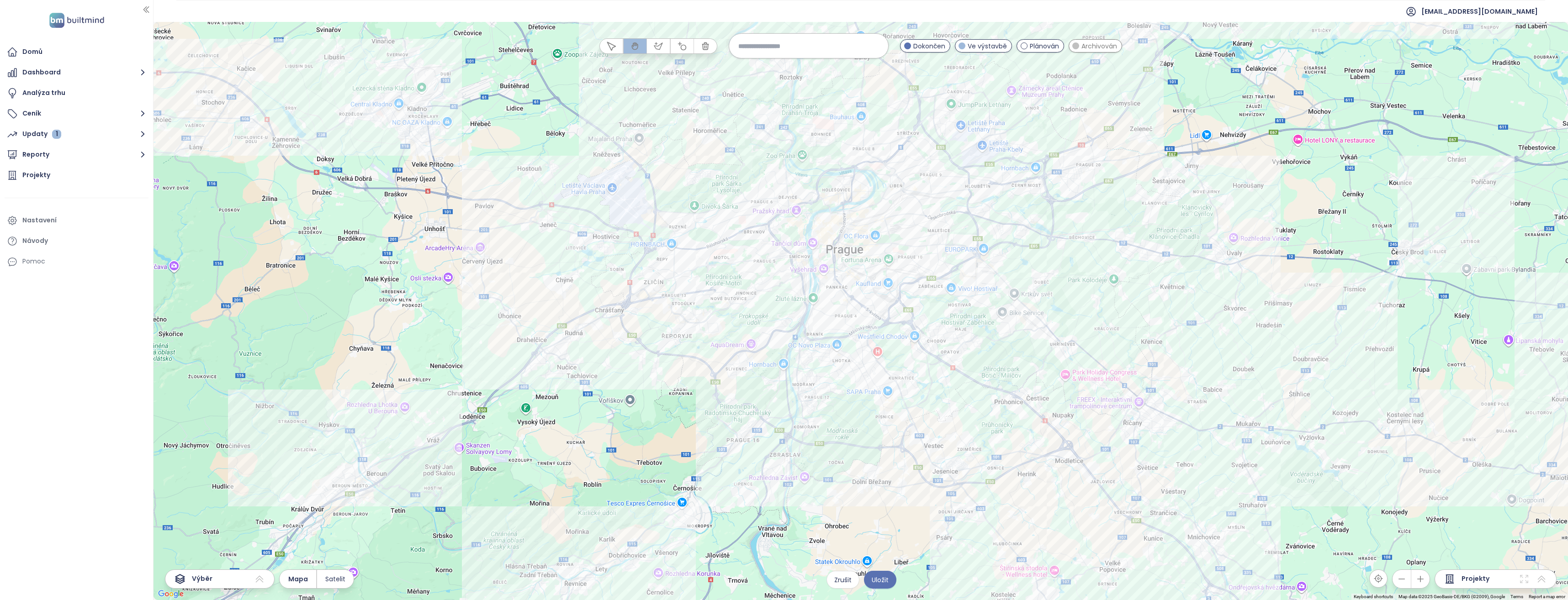
drag, startPoint x: 703, startPoint y: 301, endPoint x: 935, endPoint y: 393, distance: 249.6
click at [935, 393] on div at bounding box center [861, 311] width 1415 height 578
click at [924, 377] on div at bounding box center [861, 311] width 1415 height 578
click at [924, 378] on div at bounding box center [861, 311] width 1415 height 578
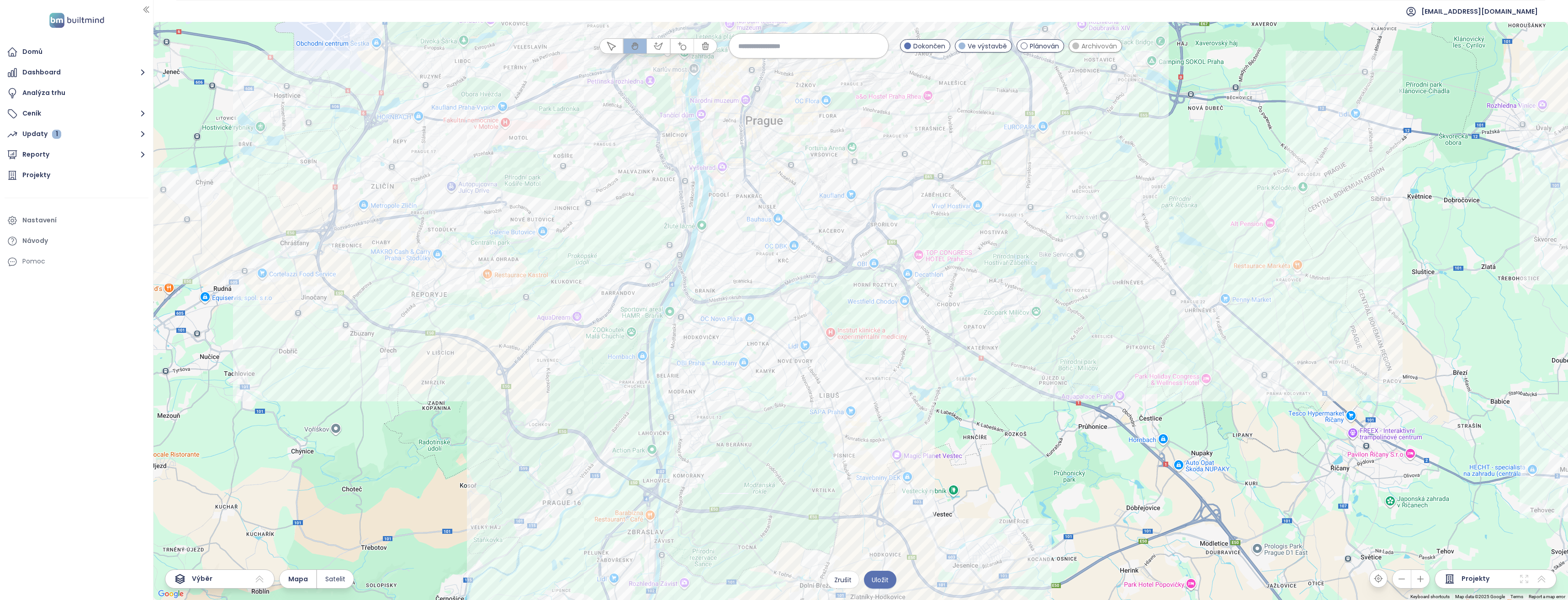
click at [841, 320] on div at bounding box center [861, 311] width 1415 height 578
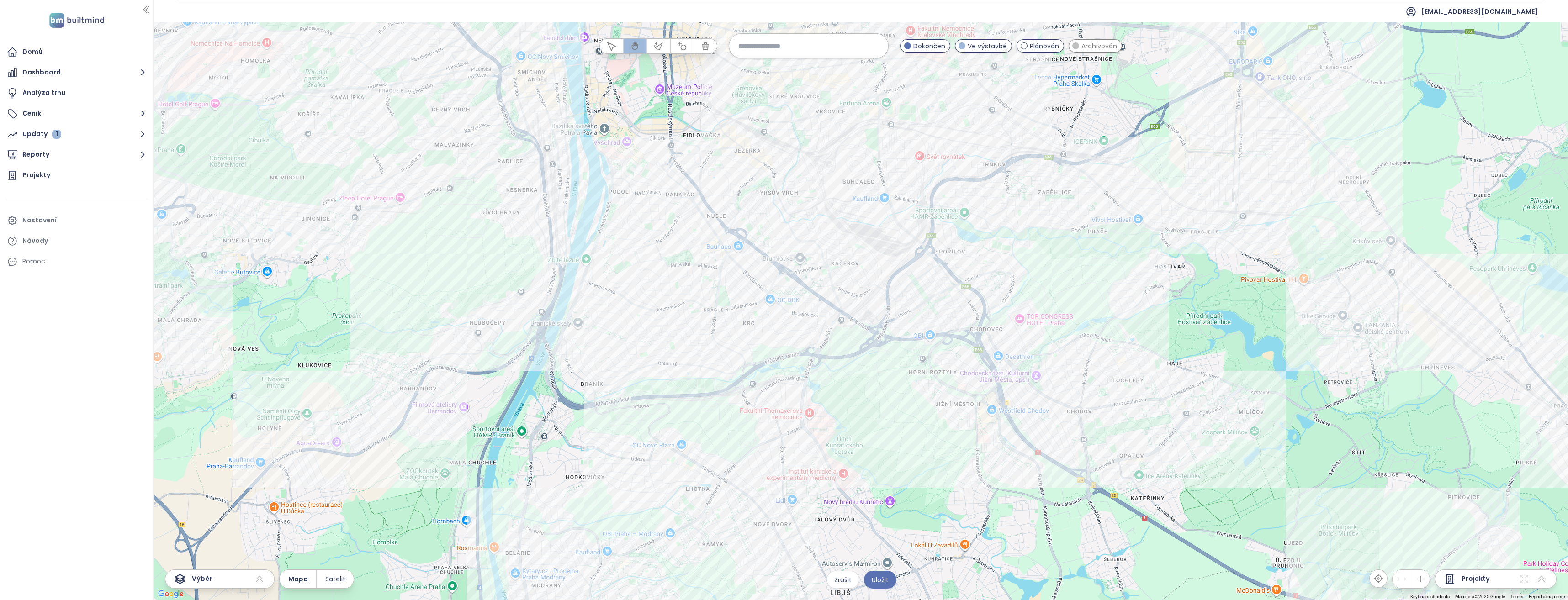
drag, startPoint x: 869, startPoint y: 292, endPoint x: 900, endPoint y: 431, distance: 142.4
click at [900, 431] on div at bounding box center [861, 311] width 1415 height 578
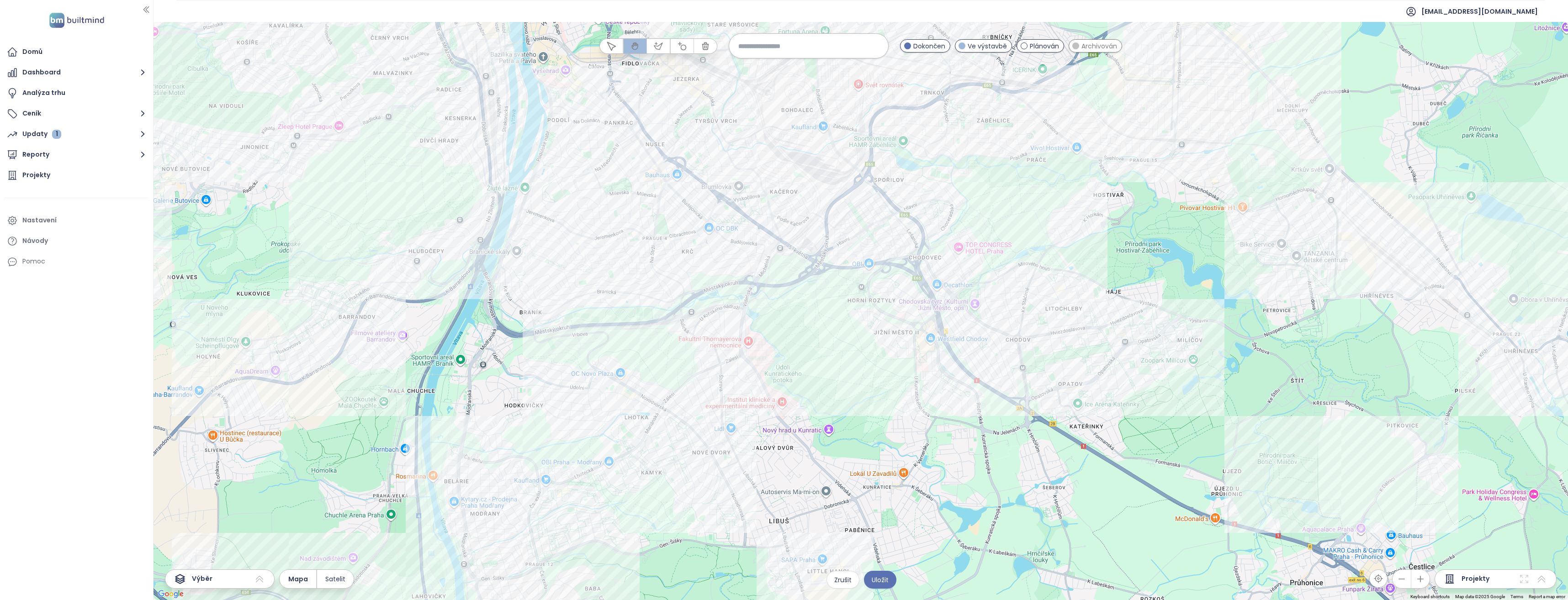
drag, startPoint x: 992, startPoint y: 468, endPoint x: 923, endPoint y: 378, distance: 113.4
click at [923, 378] on div at bounding box center [861, 311] width 1415 height 578
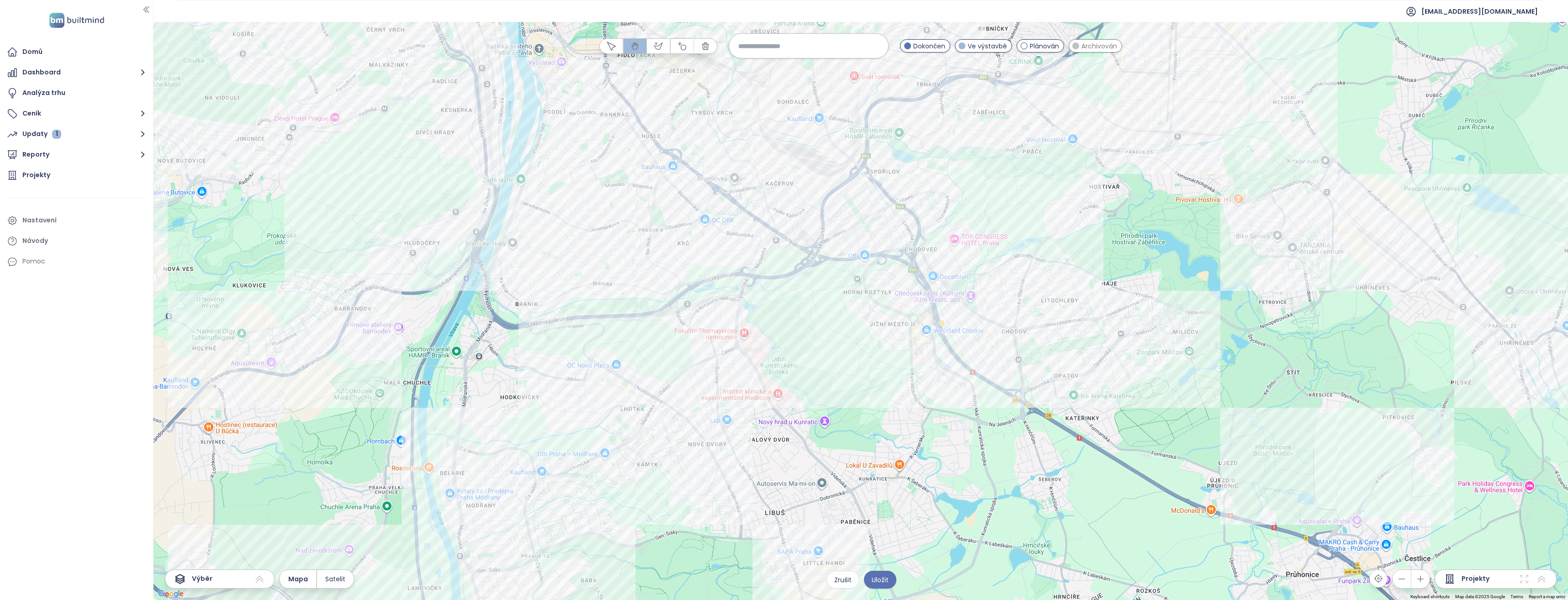
click at [920, 354] on div at bounding box center [861, 311] width 1415 height 578
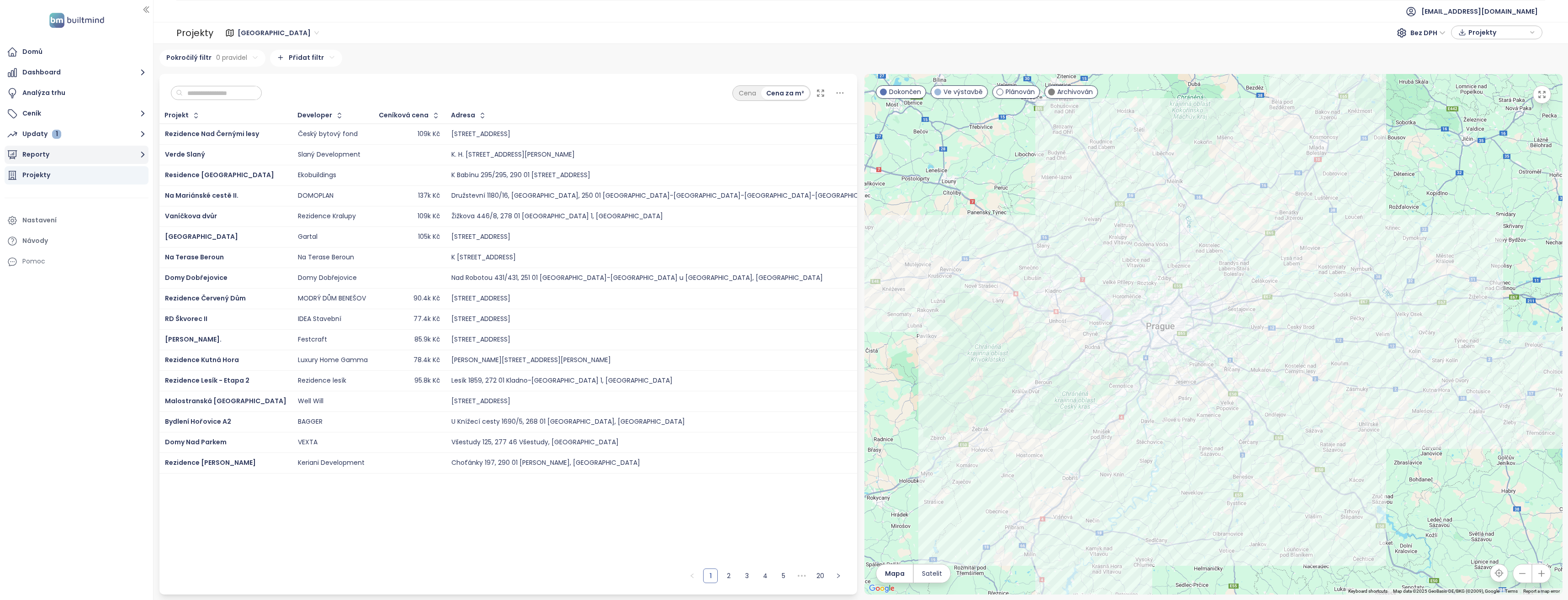
click at [139, 153] on icon "button" at bounding box center [142, 155] width 12 height 12
click at [51, 174] on div "Přidat report" at bounding box center [49, 175] width 40 height 12
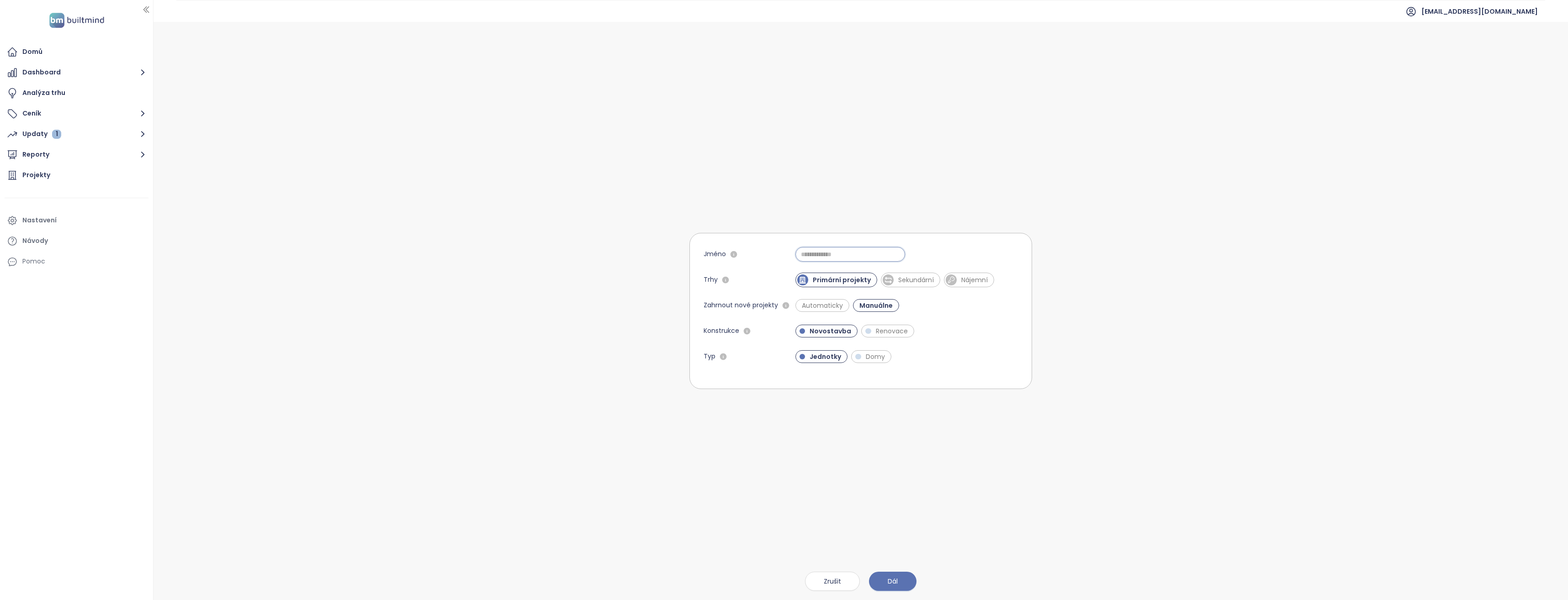
click at [822, 257] on input "Jméno" at bounding box center [850, 254] width 110 height 15
type input "**********"
click at [894, 583] on span "Dál" at bounding box center [892, 581] width 10 height 10
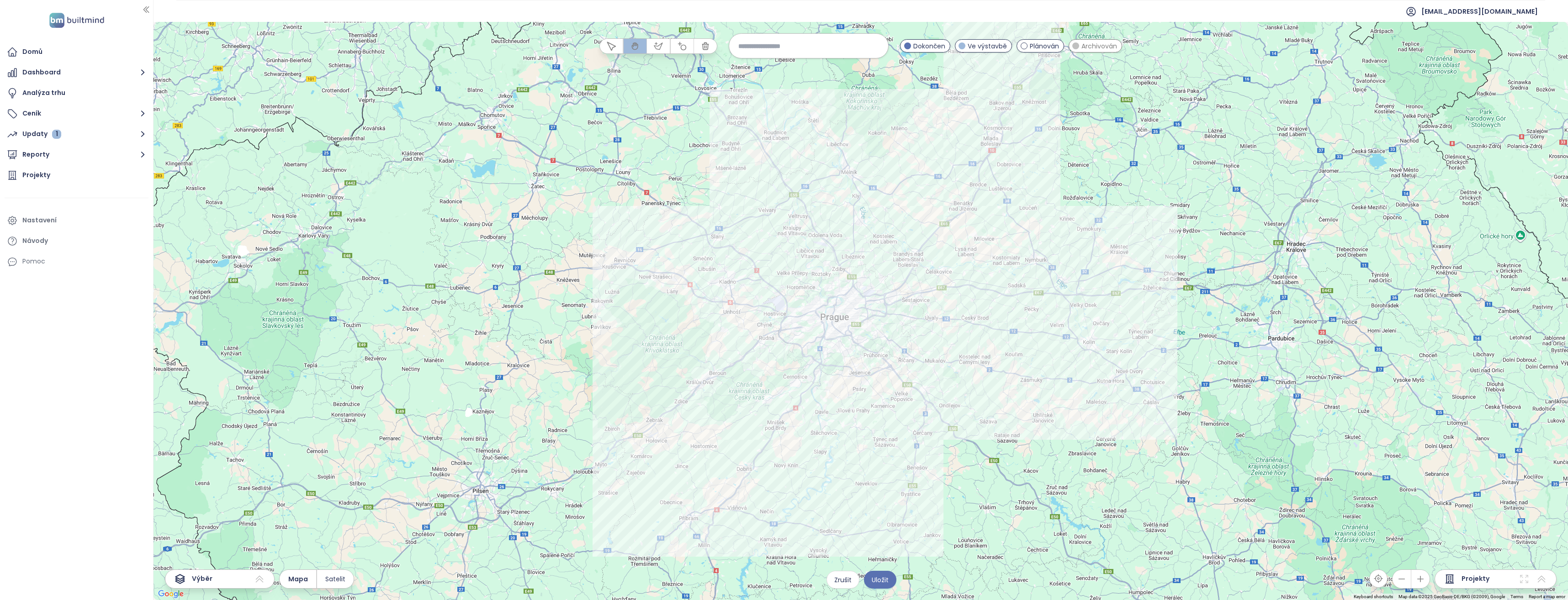
click at [855, 400] on div at bounding box center [861, 311] width 1415 height 578
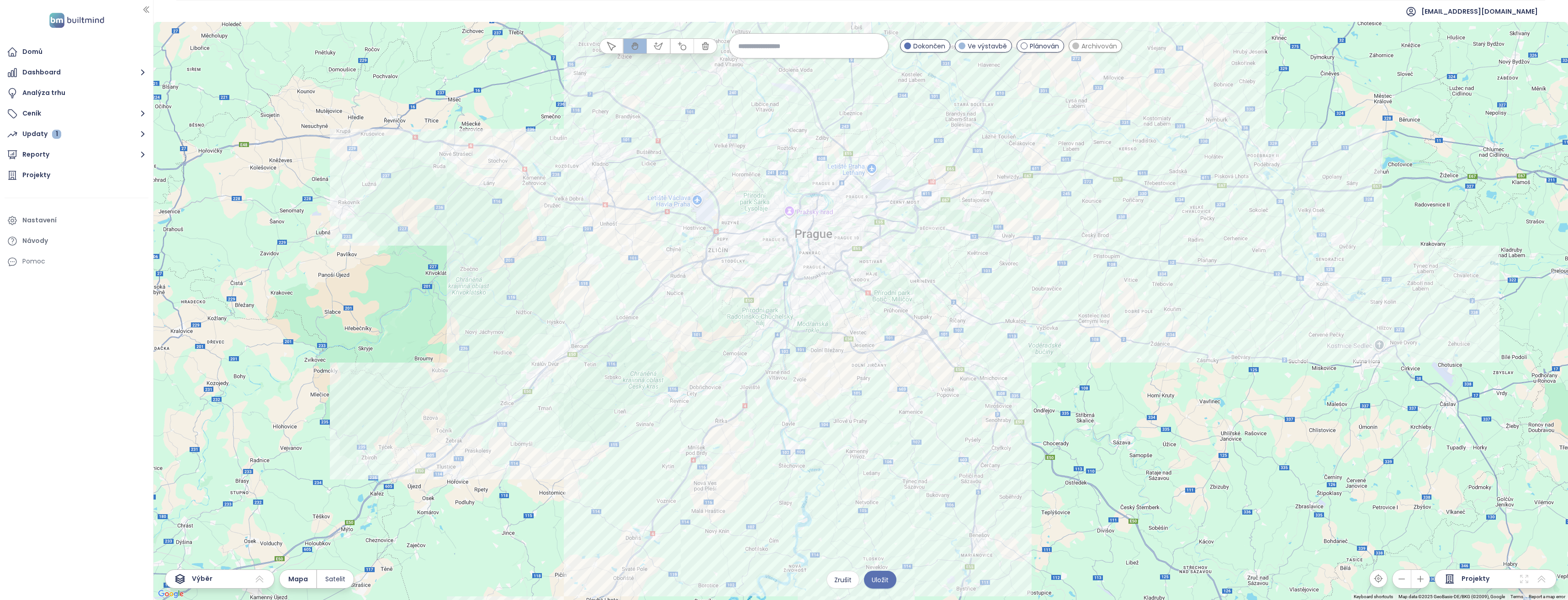
click at [919, 310] on div at bounding box center [861, 311] width 1415 height 578
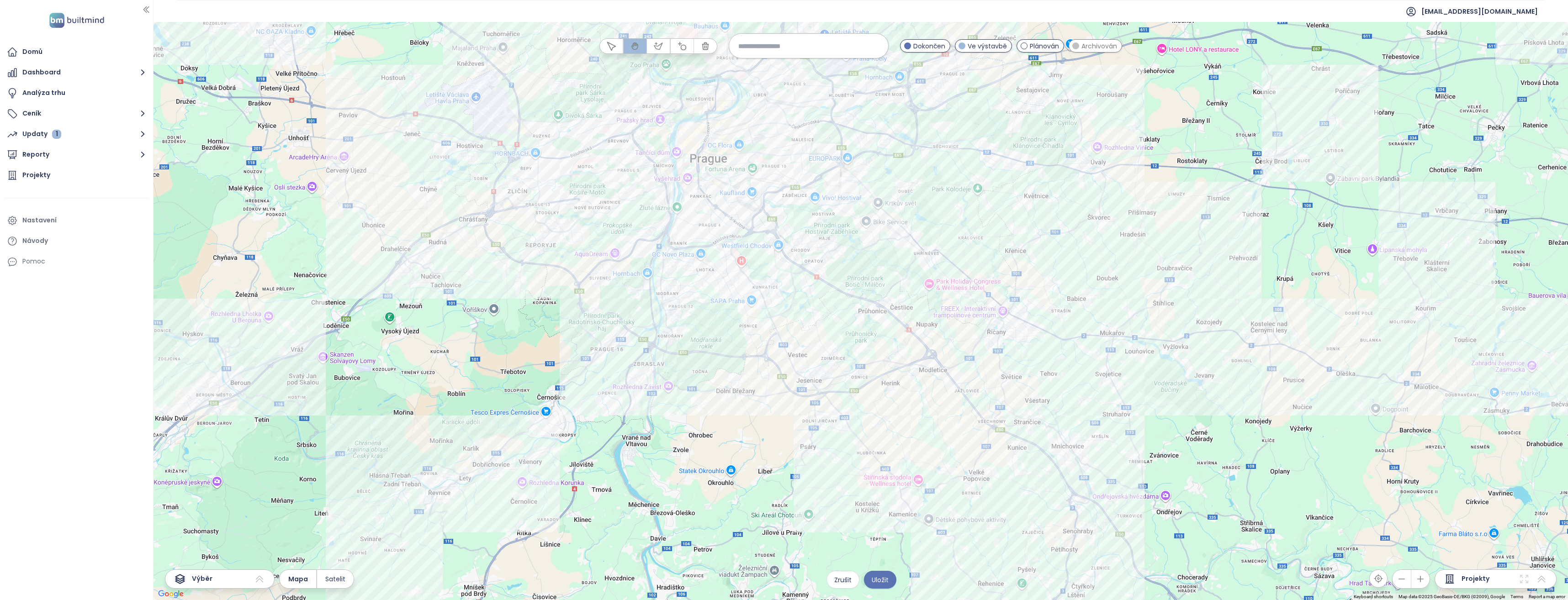
click at [824, 309] on div at bounding box center [861, 311] width 1415 height 578
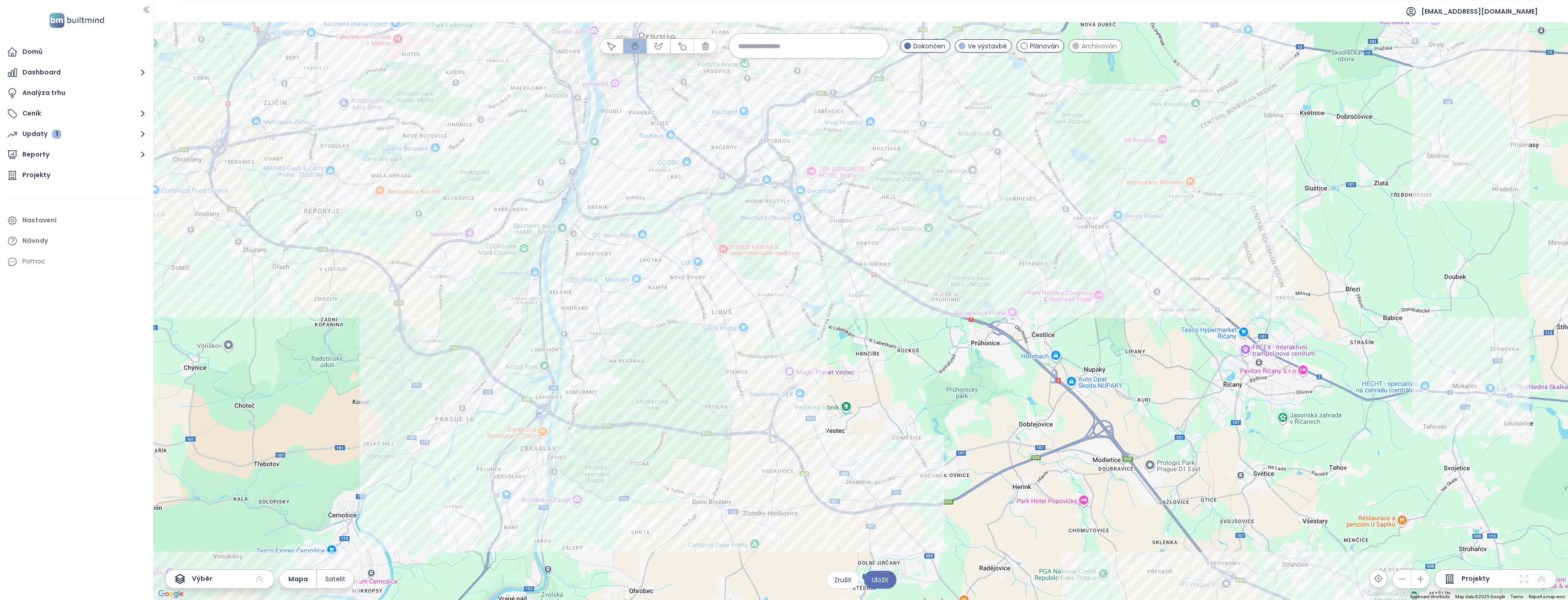
drag, startPoint x: 785, startPoint y: 292, endPoint x: 888, endPoint y: 324, distance: 107.9
click at [888, 324] on div at bounding box center [861, 311] width 1415 height 578
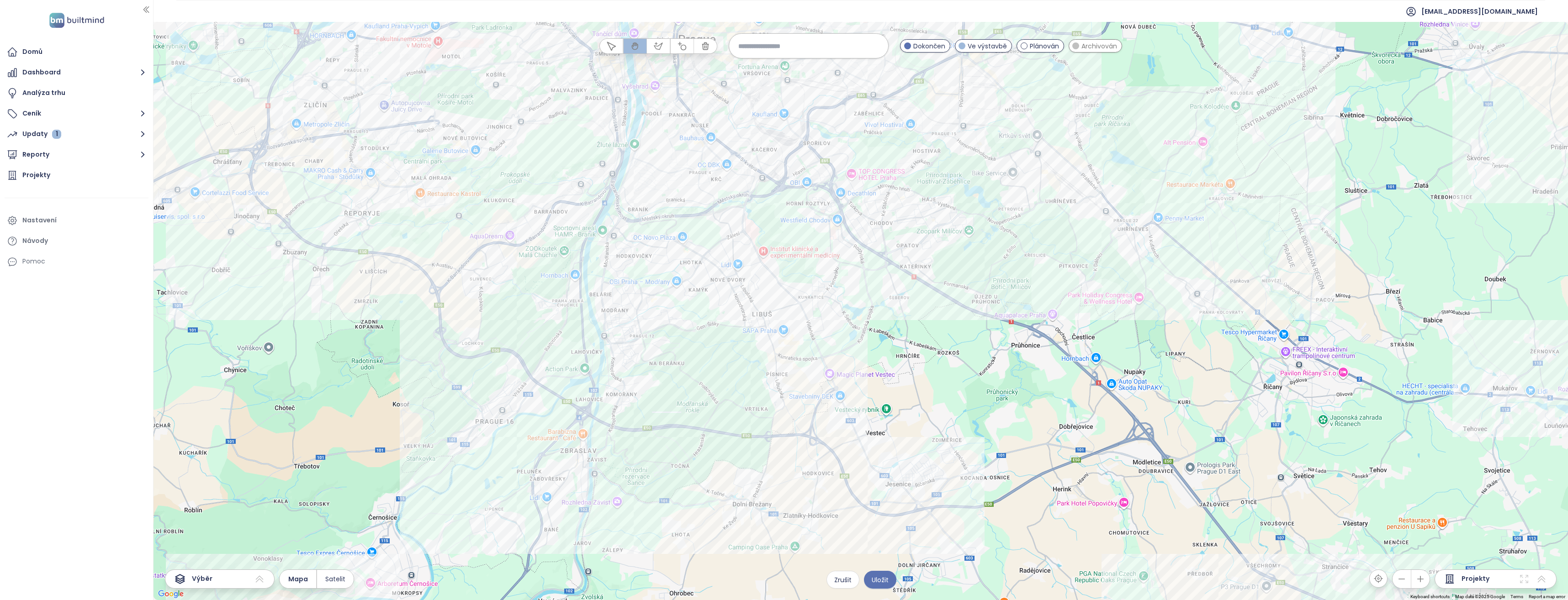
click at [791, 268] on div at bounding box center [861, 311] width 1415 height 578
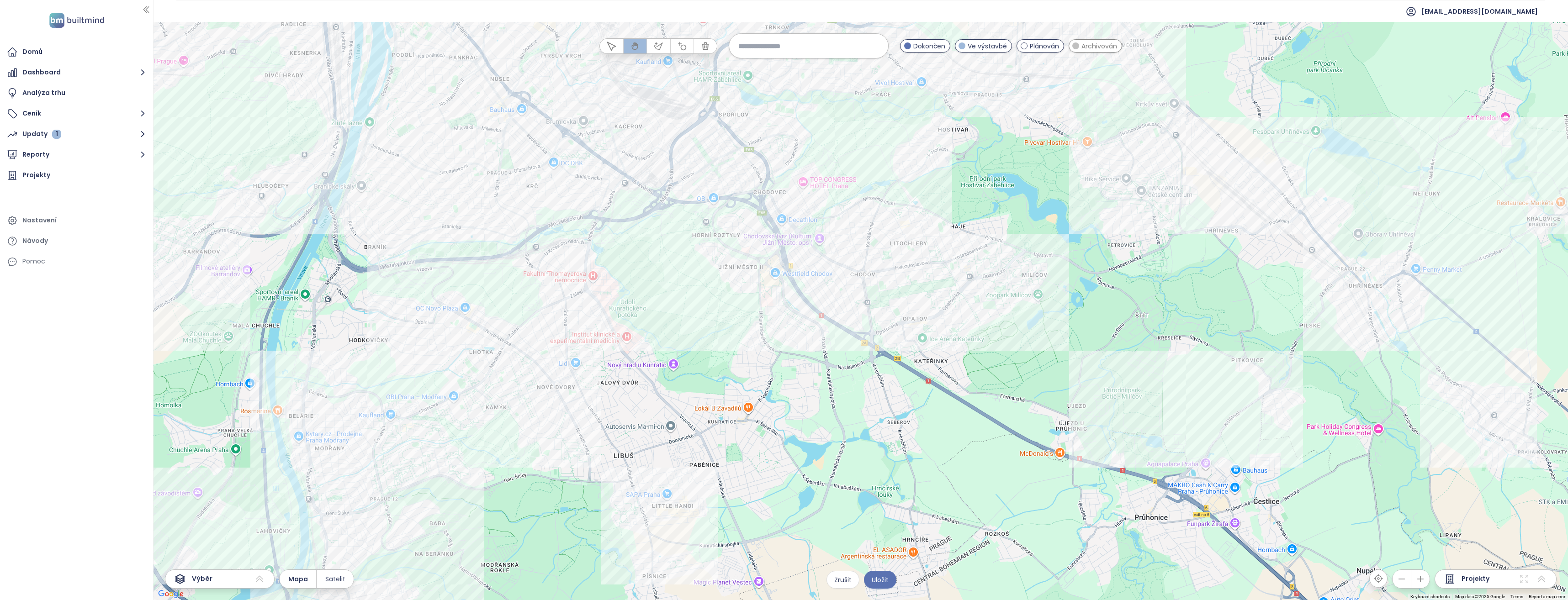
drag, startPoint x: 936, startPoint y: 294, endPoint x: 825, endPoint y: 392, distance: 148.1
click at [825, 392] on div at bounding box center [861, 311] width 1415 height 578
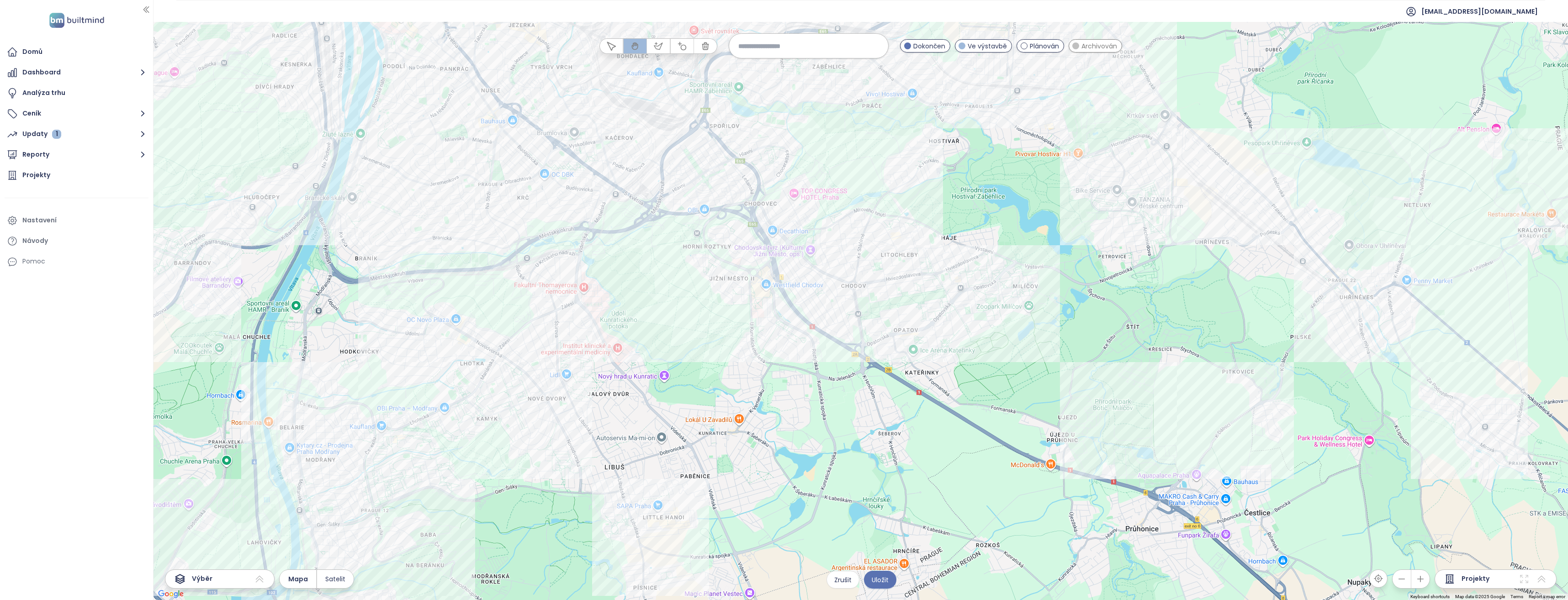
click at [906, 306] on div at bounding box center [861, 311] width 1415 height 578
click at [906, 305] on div at bounding box center [861, 311] width 1415 height 578
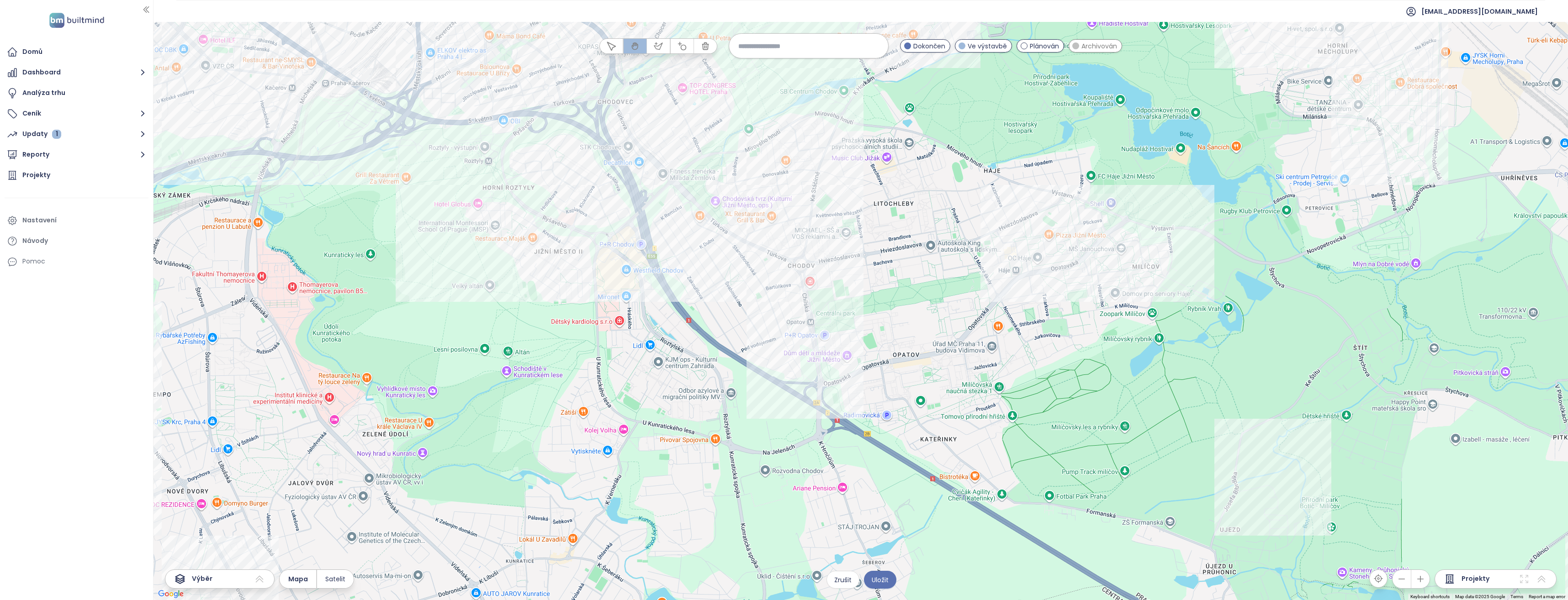
click at [848, 293] on div at bounding box center [861, 311] width 1415 height 578
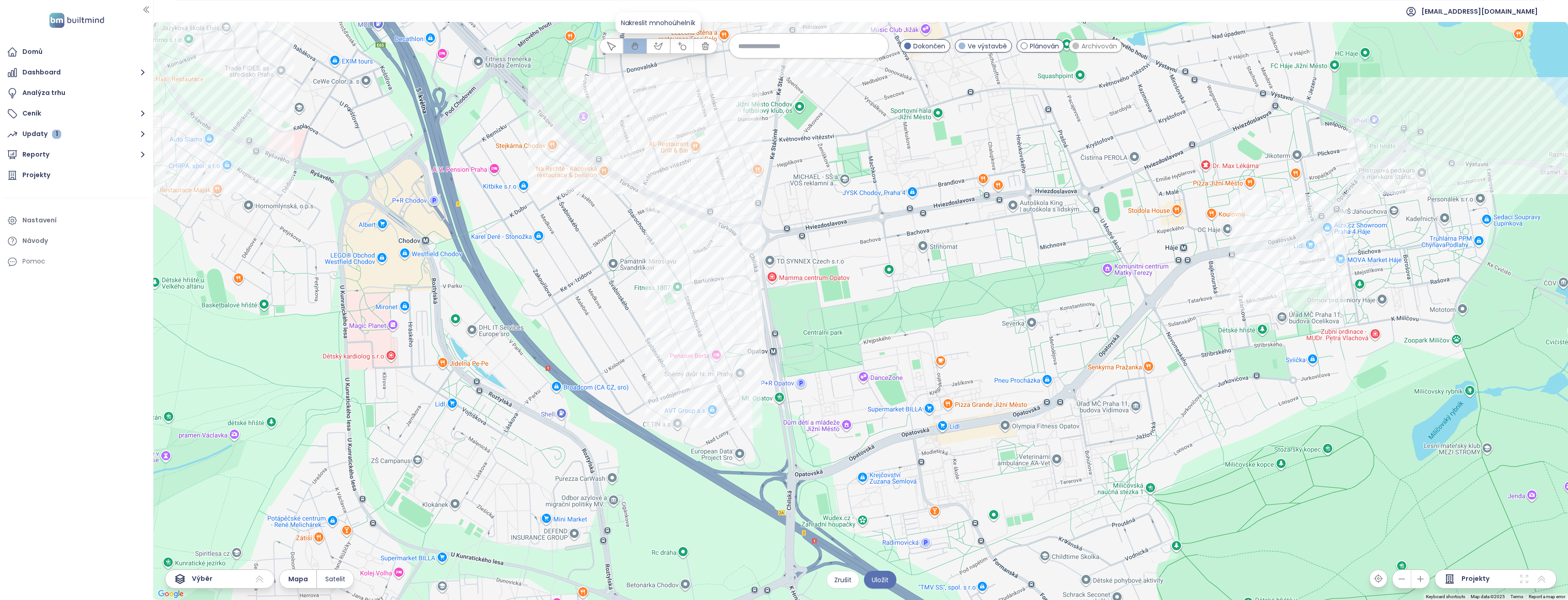
click at [657, 46] on icon "button" at bounding box center [659, 46] width 9 height 7
click at [731, 266] on div at bounding box center [861, 311] width 1415 height 578
click at [698, 325] on div at bounding box center [861, 311] width 1415 height 578
click at [763, 356] on div at bounding box center [861, 311] width 1415 height 578
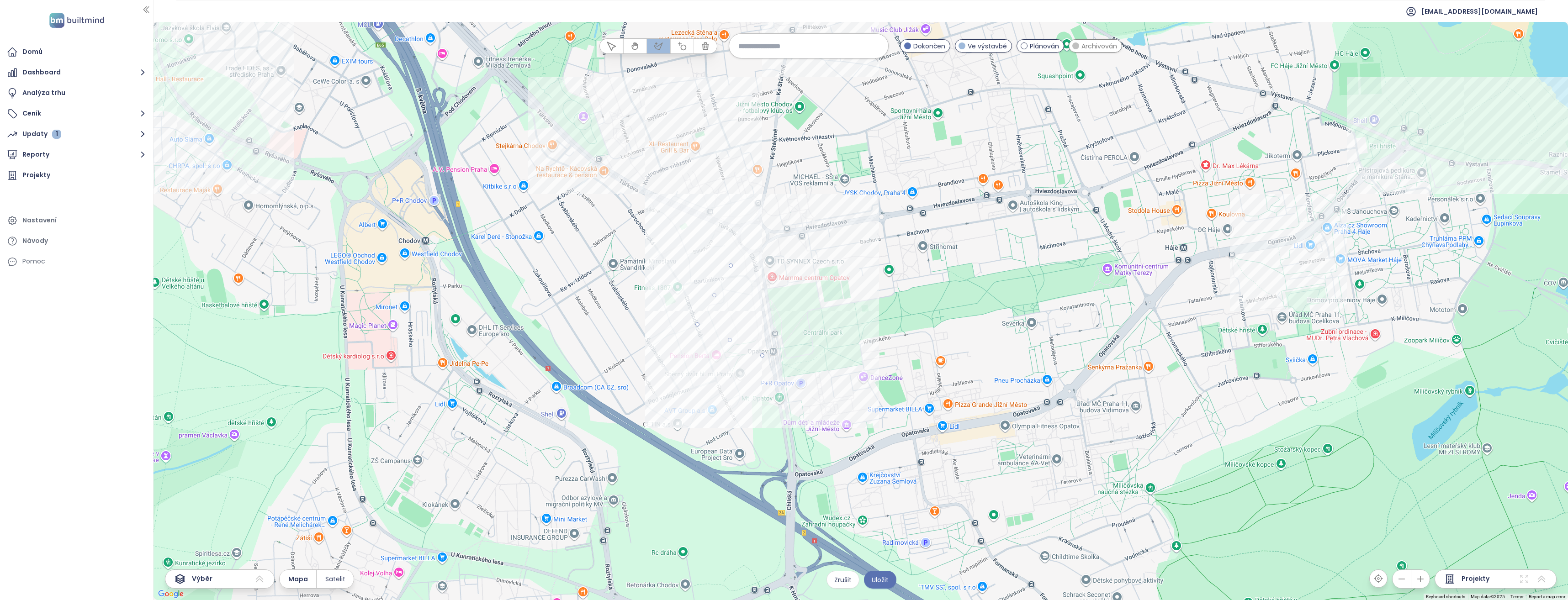
click at [791, 293] on div at bounding box center [861, 311] width 1415 height 578
click at [731, 265] on div at bounding box center [861, 311] width 1415 height 578
click at [881, 579] on span "Uložit" at bounding box center [880, 580] width 17 height 10
